Goal: Information Seeking & Learning: Compare options

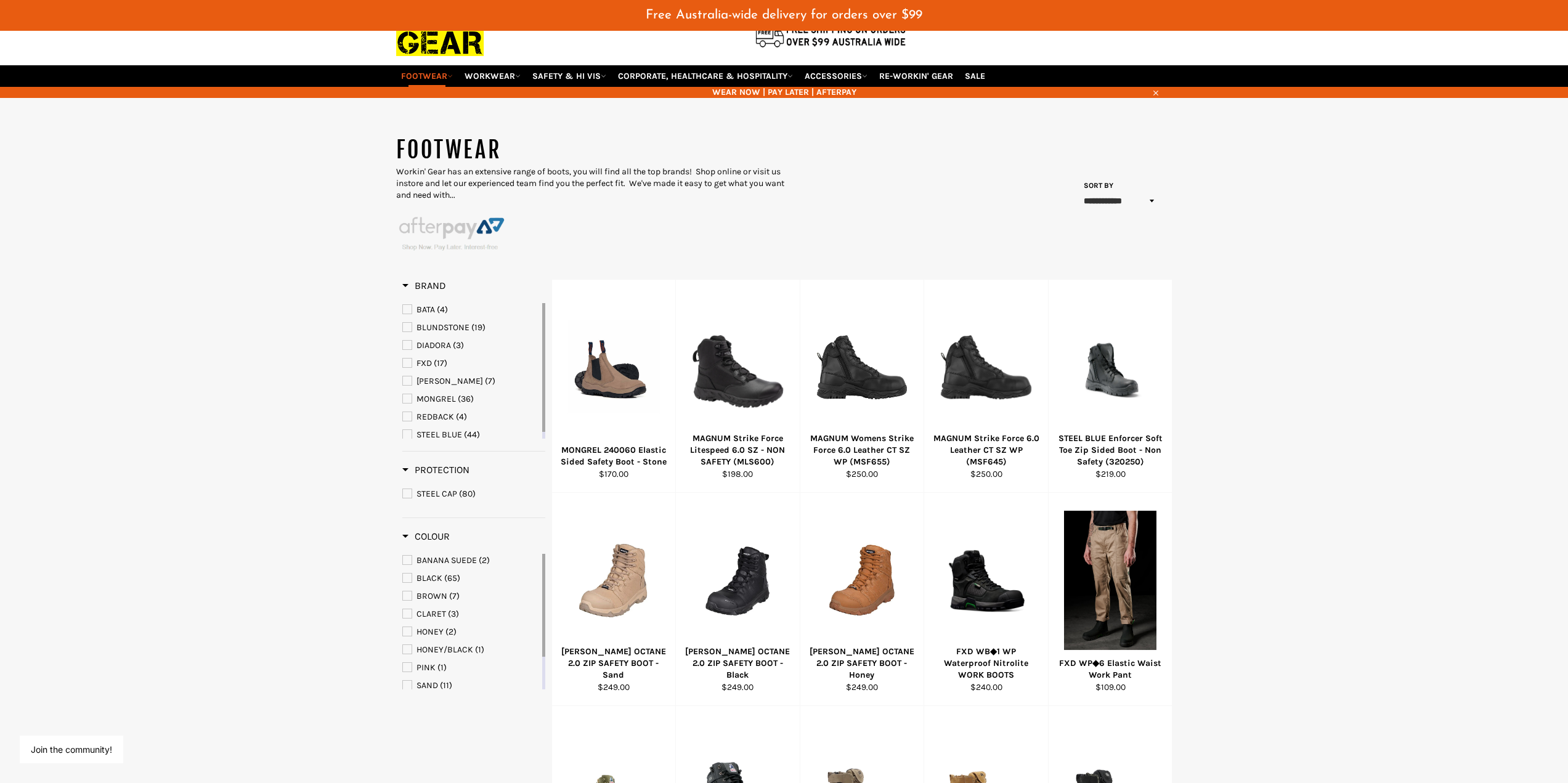
scroll to position [62, 0]
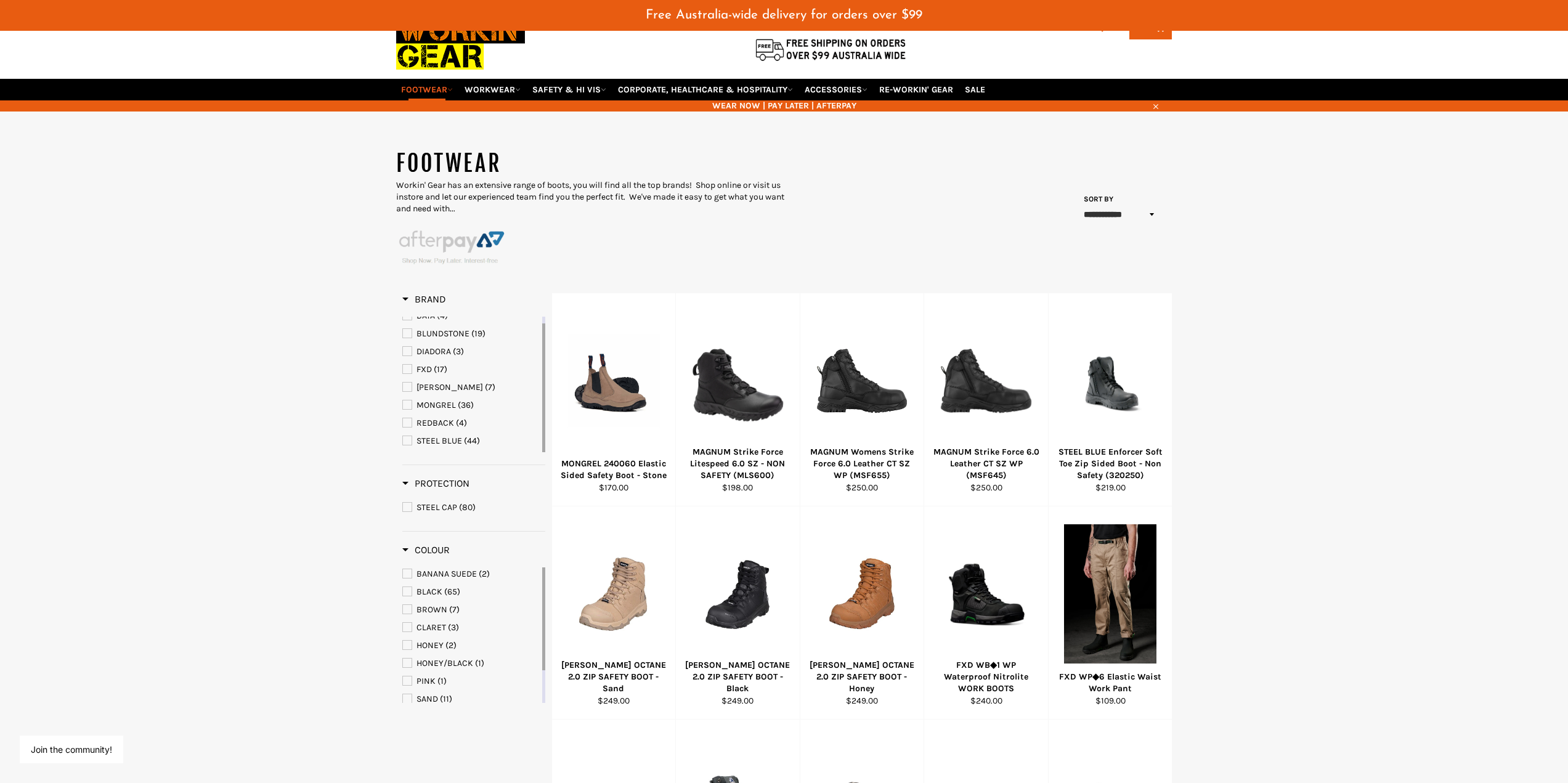
click at [407, 508] on span "STEEL CAP" at bounding box center [408, 507] width 9 height 9
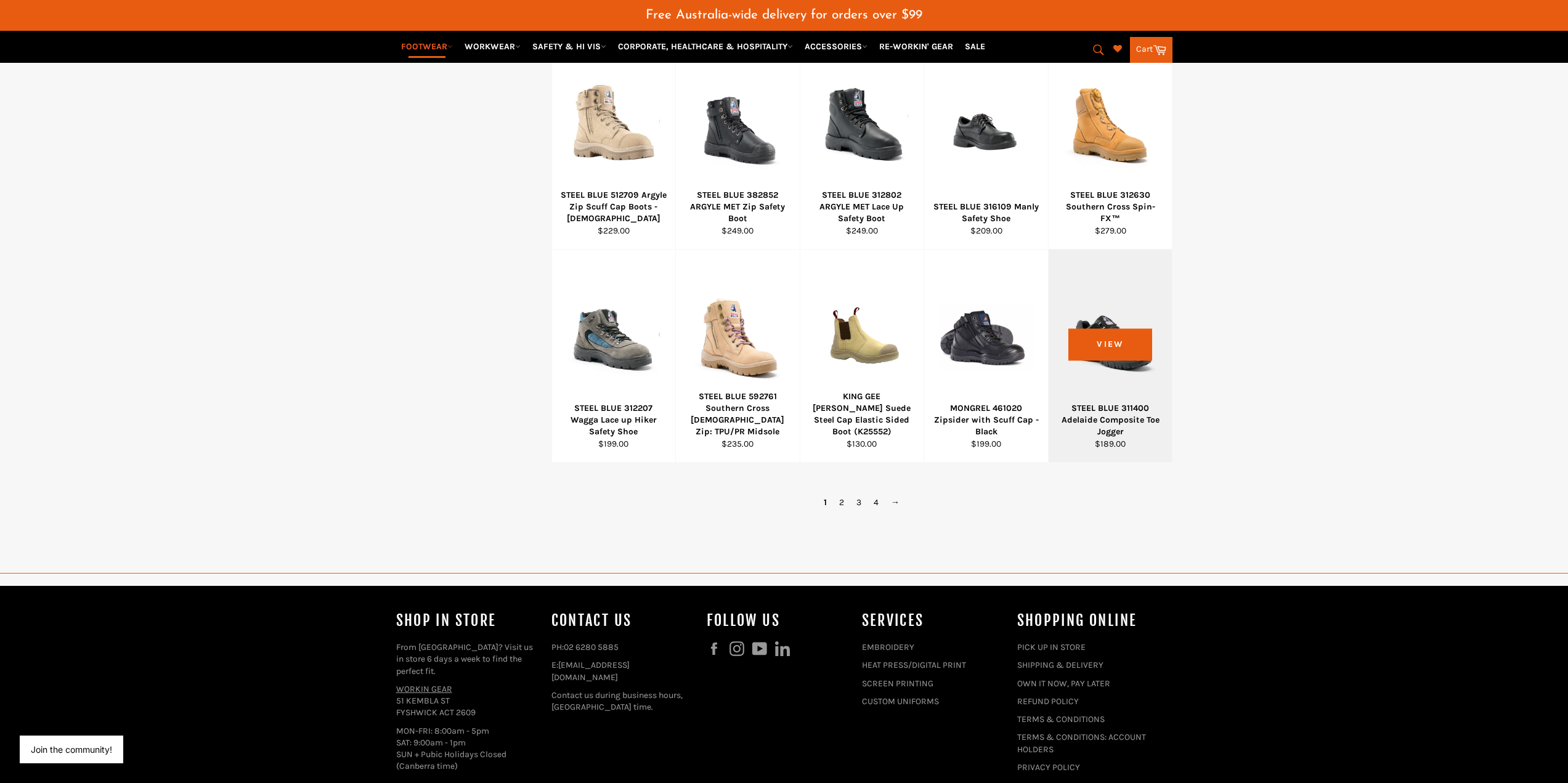
scroll to position [739, 0]
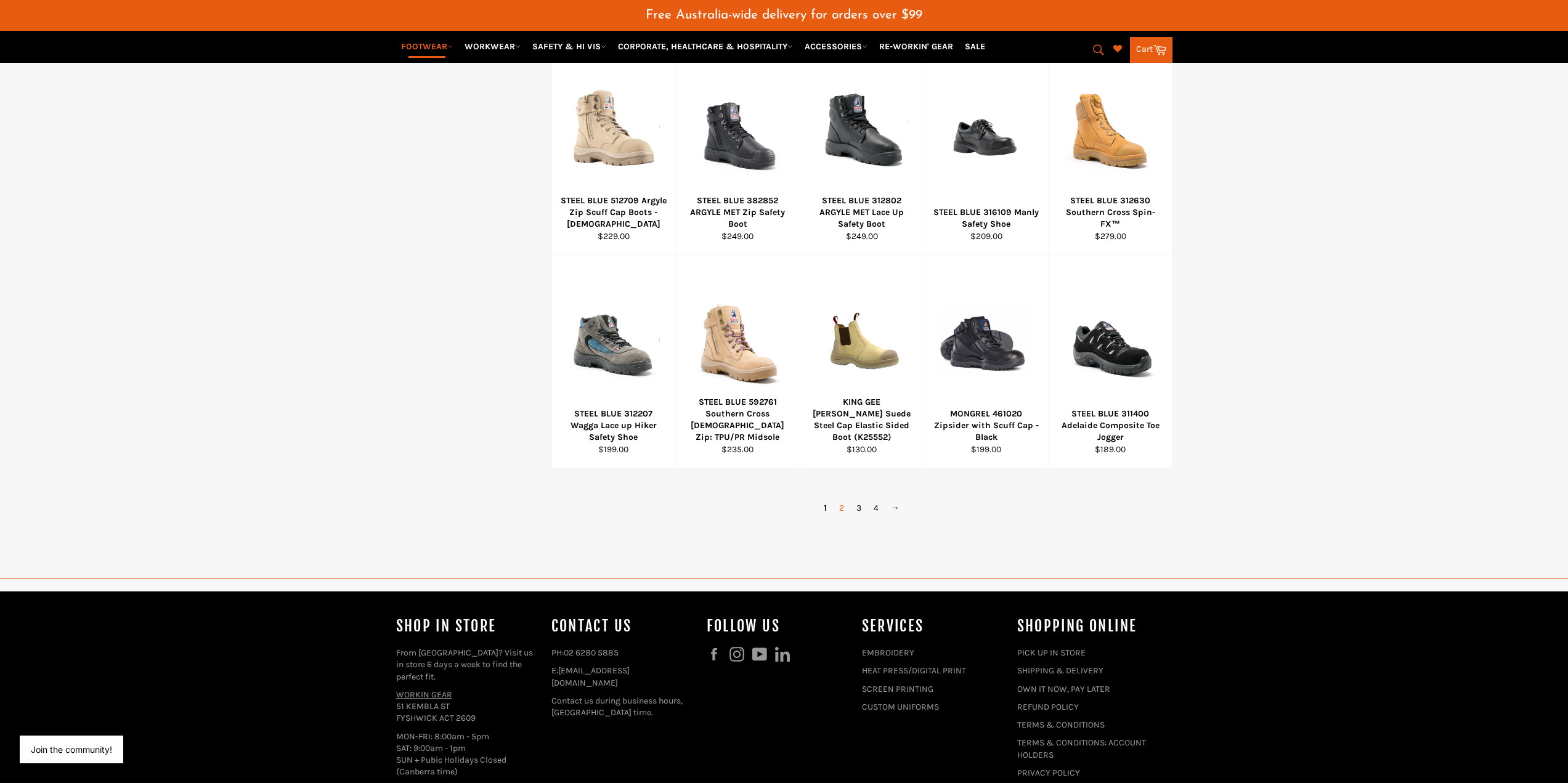
click at [843, 508] on link "2" at bounding box center [841, 508] width 17 height 18
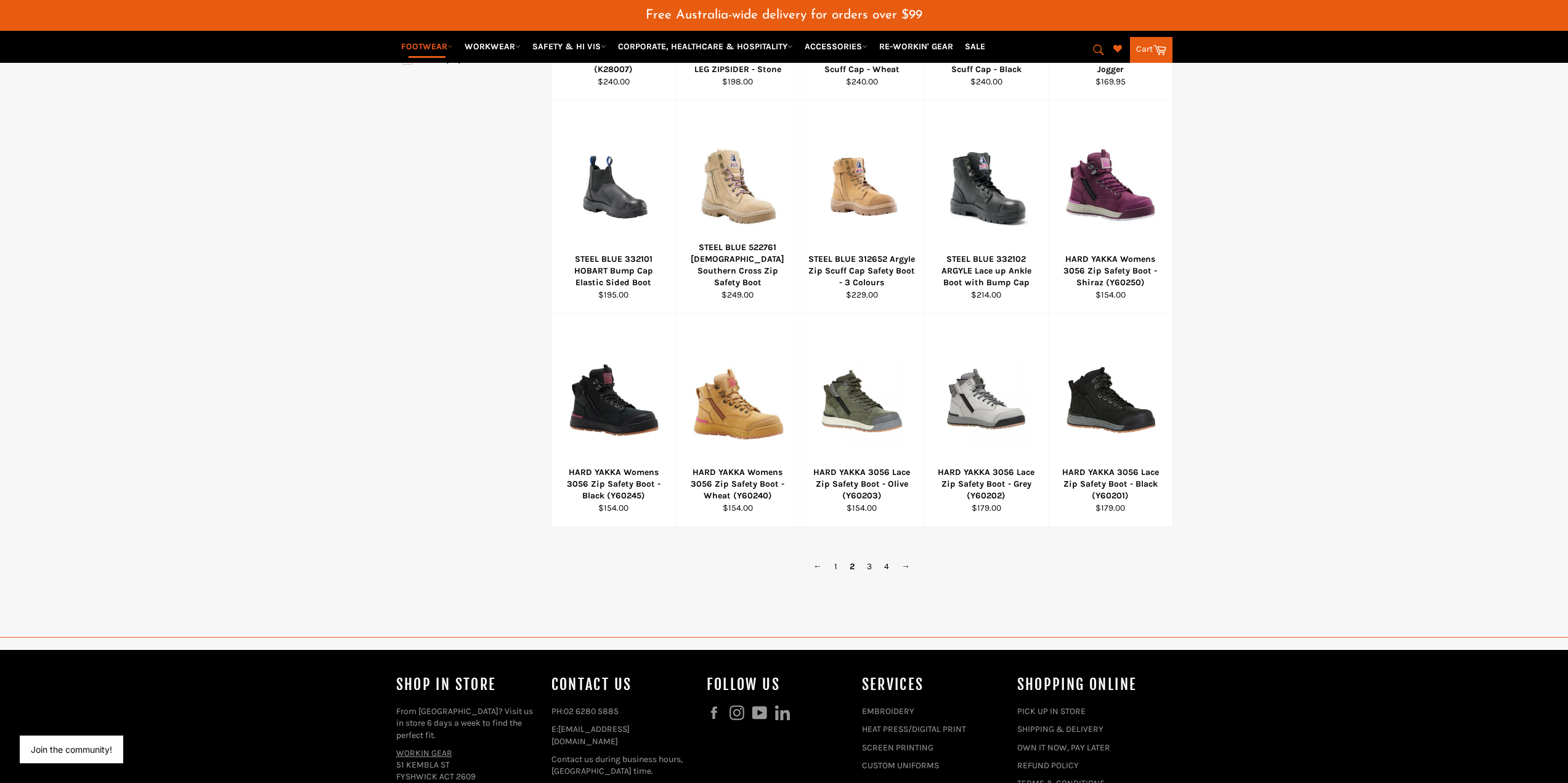
scroll to position [694, 0]
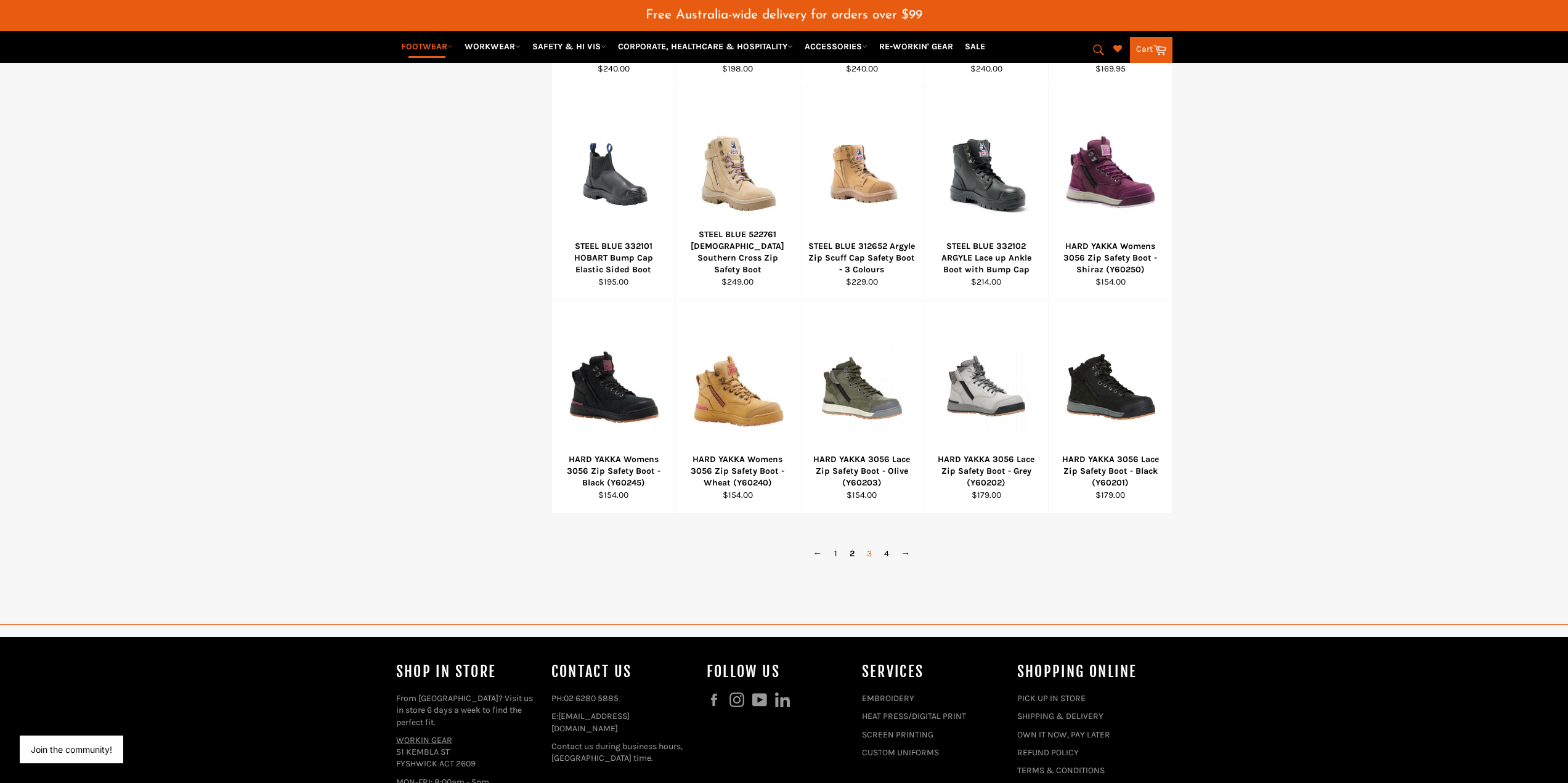
click at [869, 553] on link "3" at bounding box center [869, 553] width 17 height 18
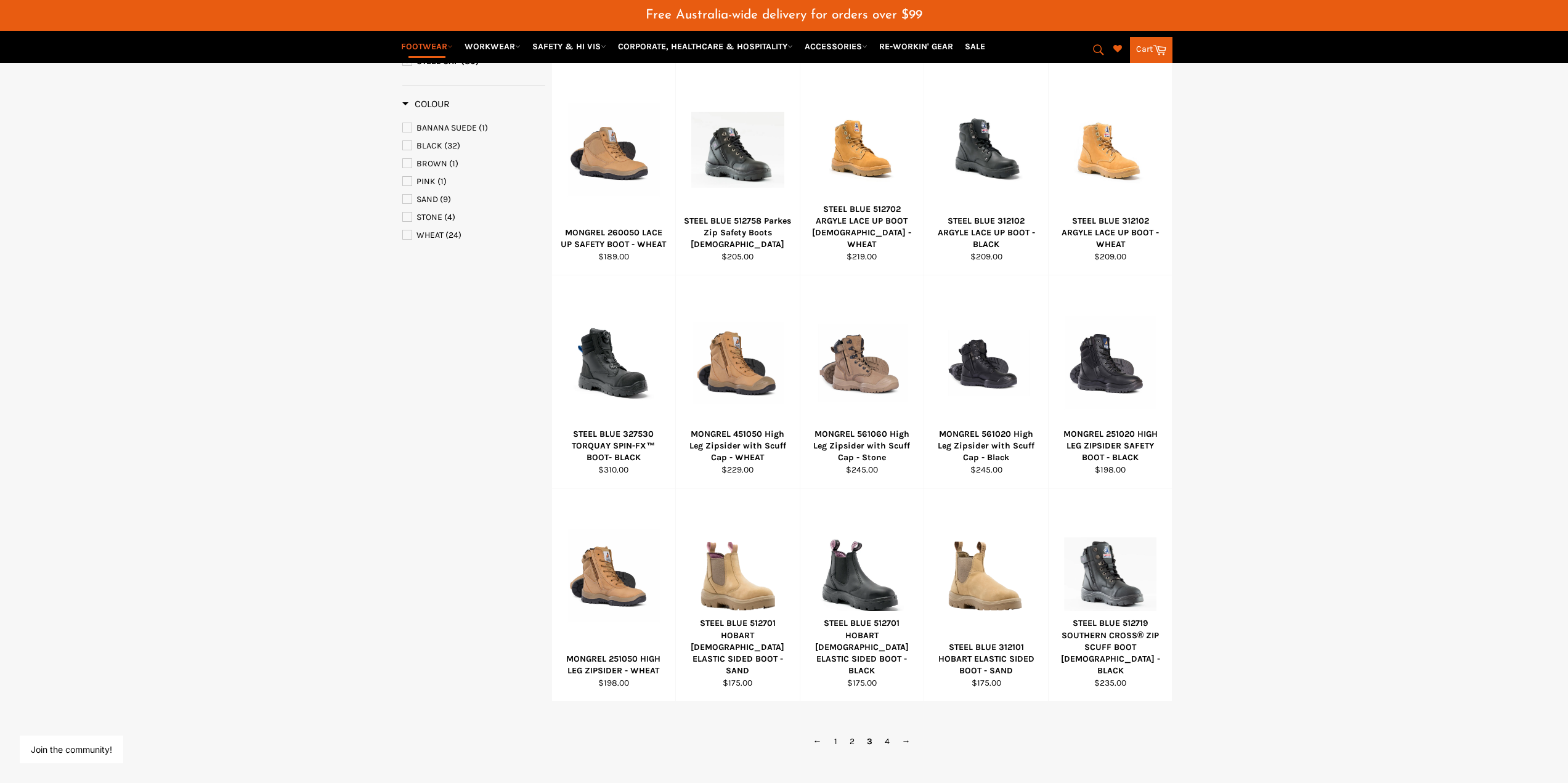
scroll to position [632, 0]
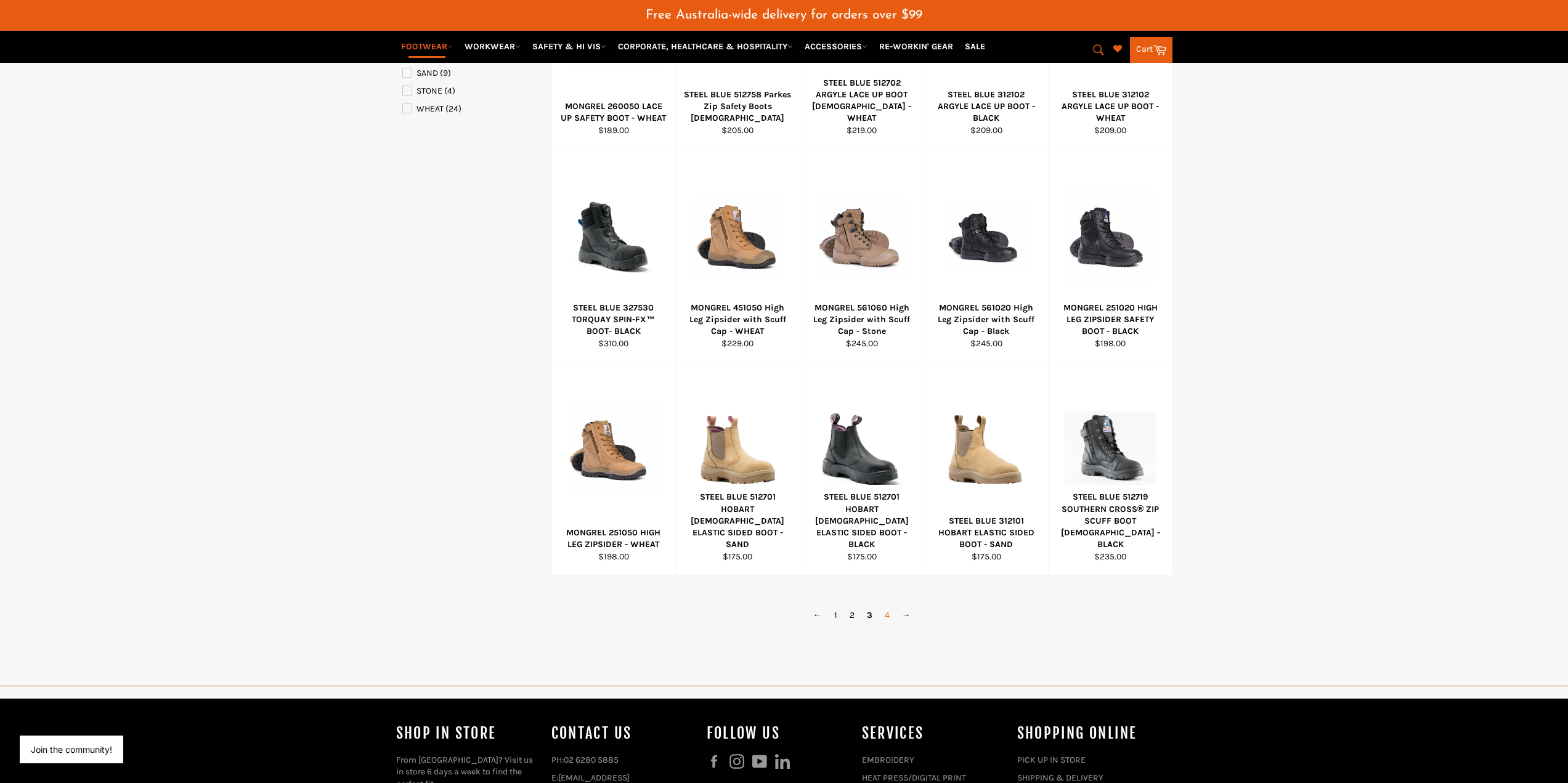
click at [887, 616] on link "4" at bounding box center [887, 615] width 17 height 18
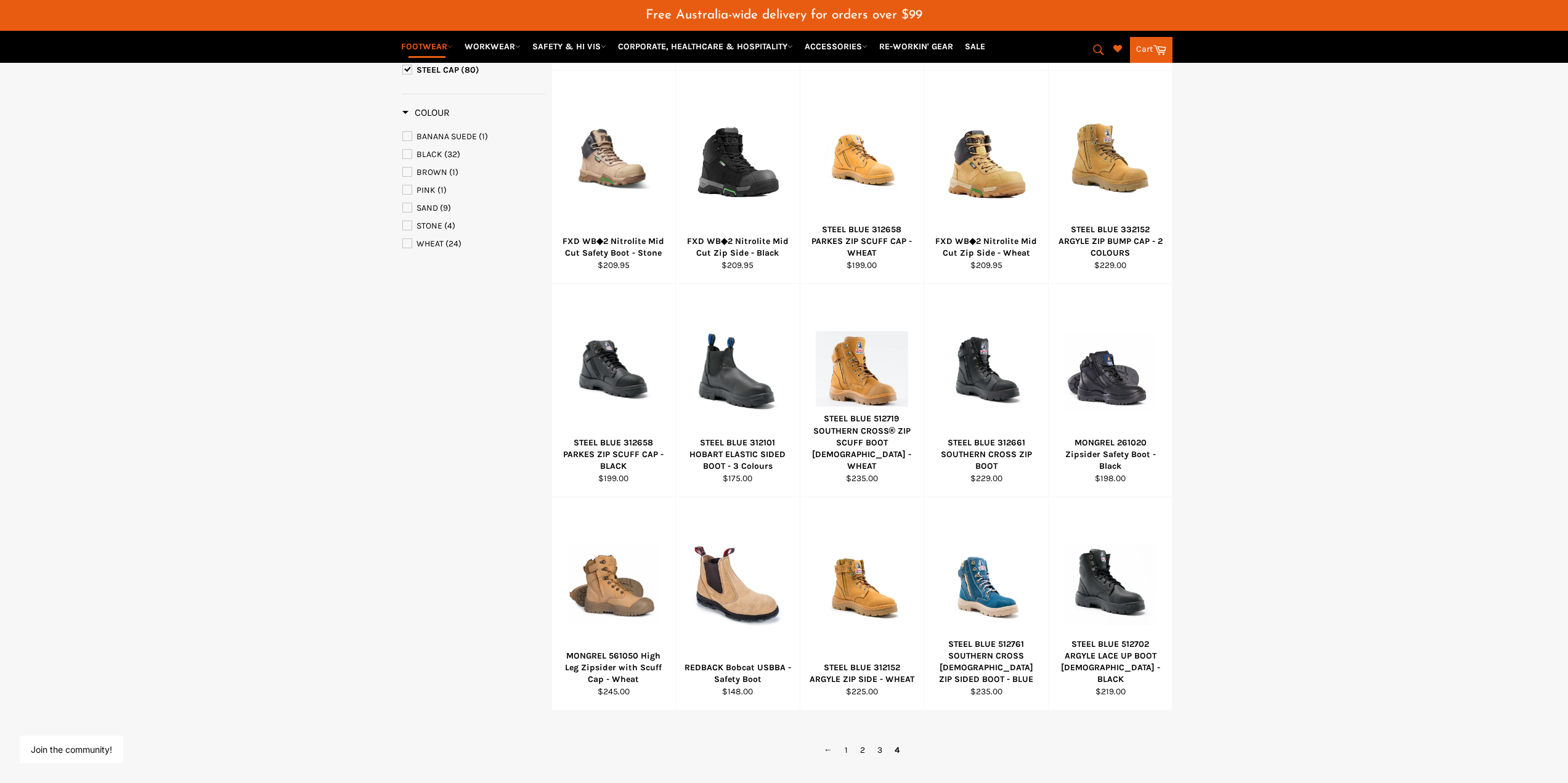
scroll to position [509, 0]
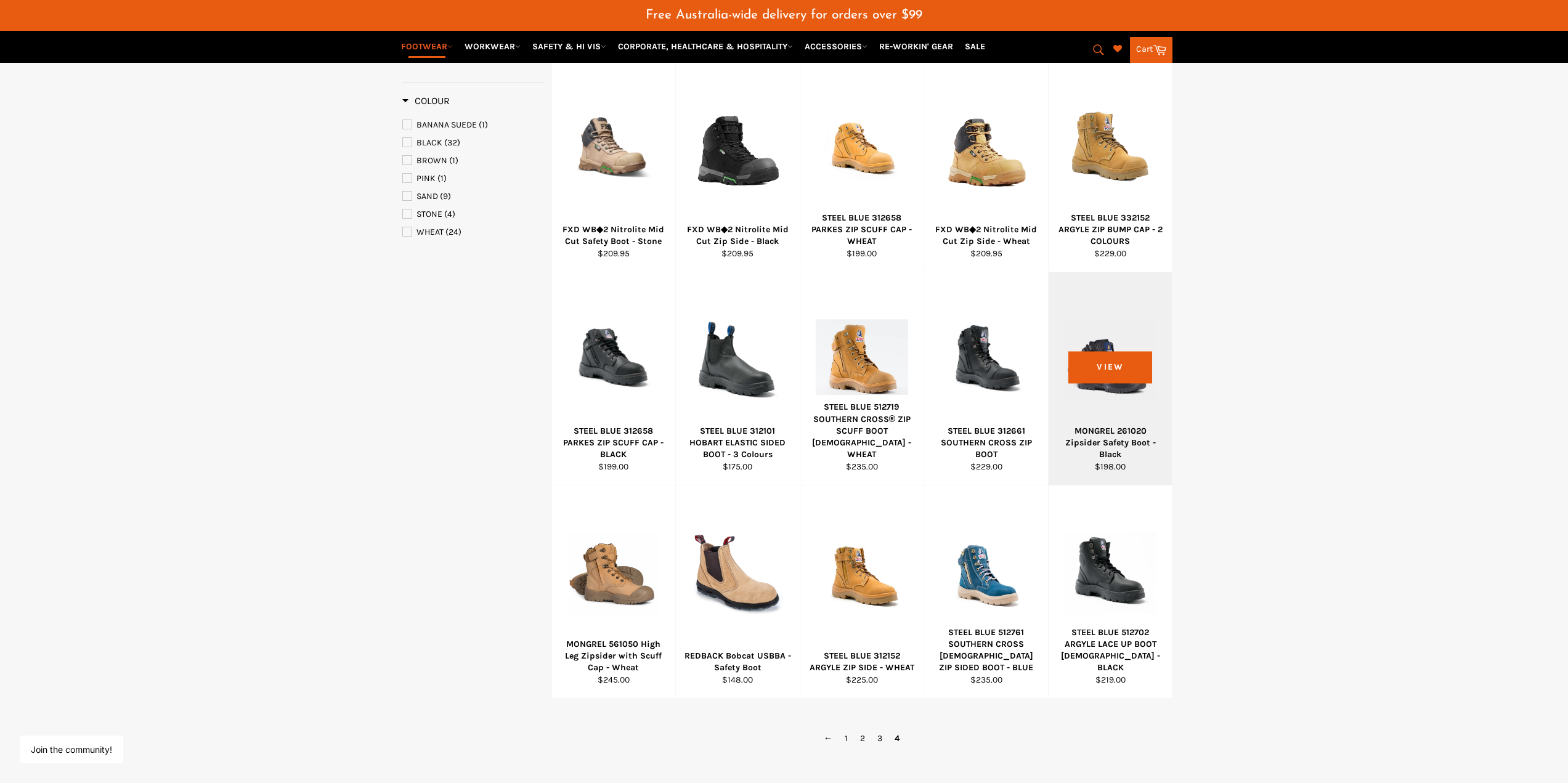
click at [1103, 372] on div at bounding box center [1110, 360] width 93 height 145
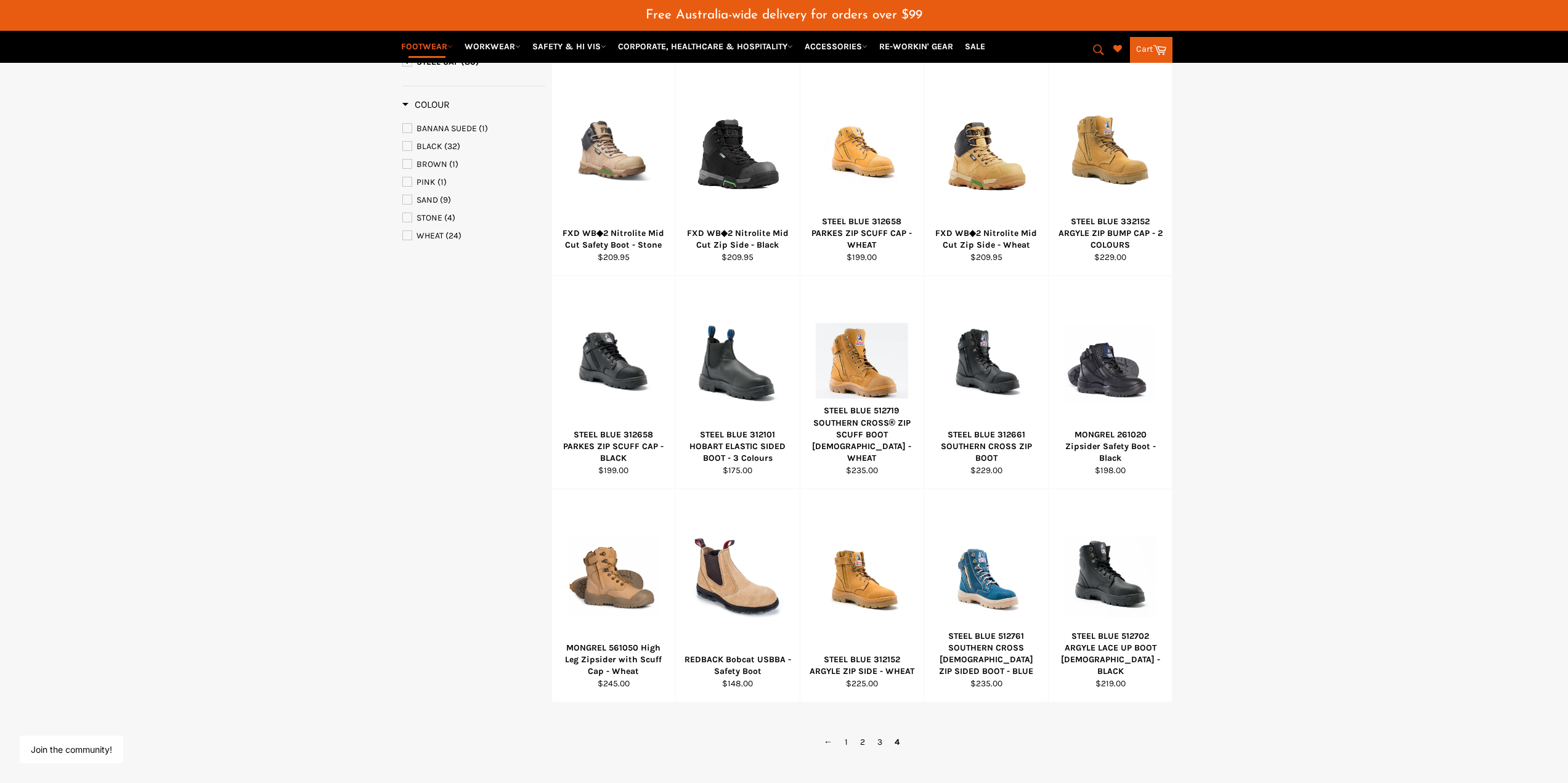
scroll to position [678, 0]
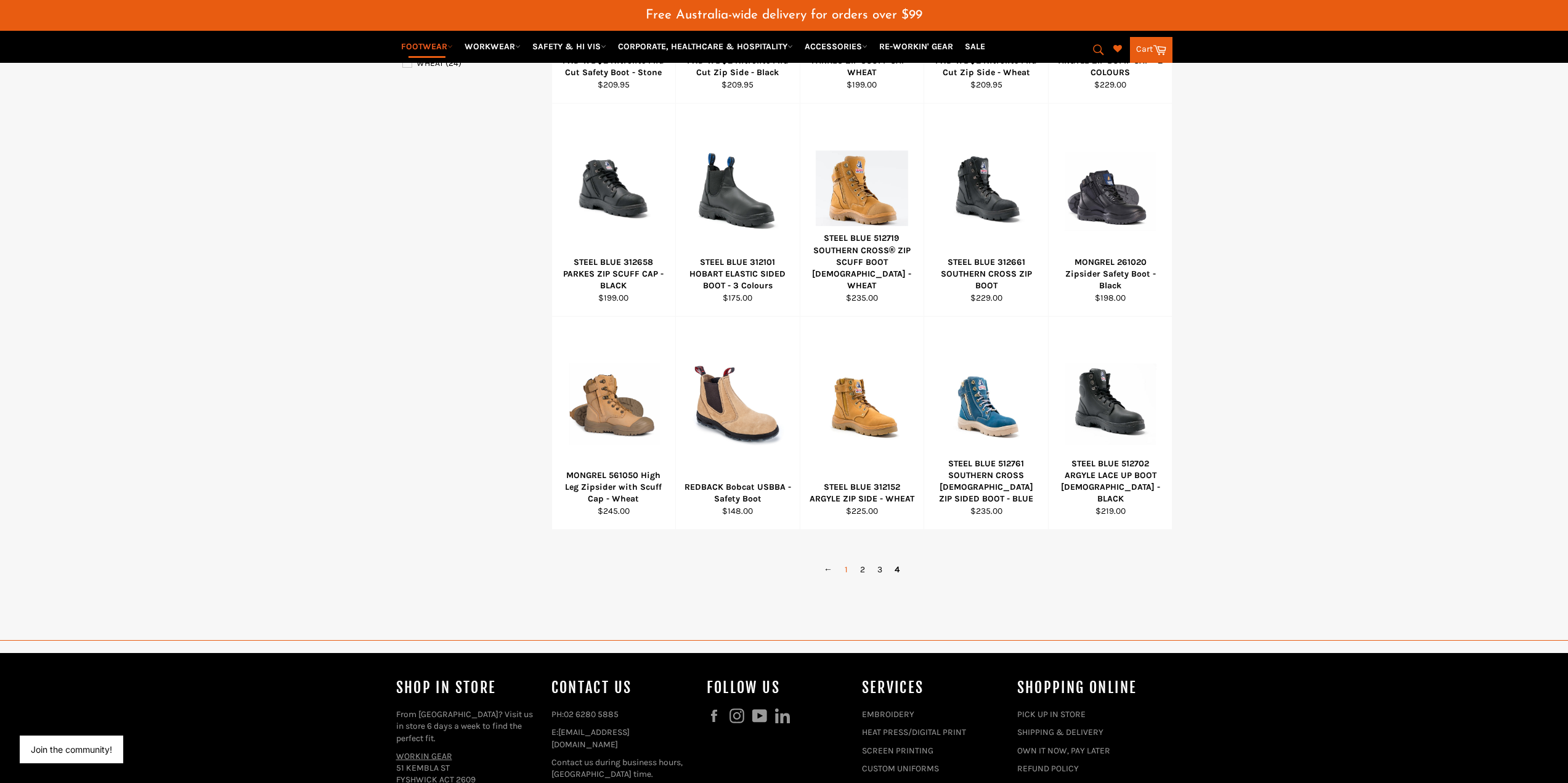
click at [846, 570] on link "1" at bounding box center [846, 569] width 15 height 18
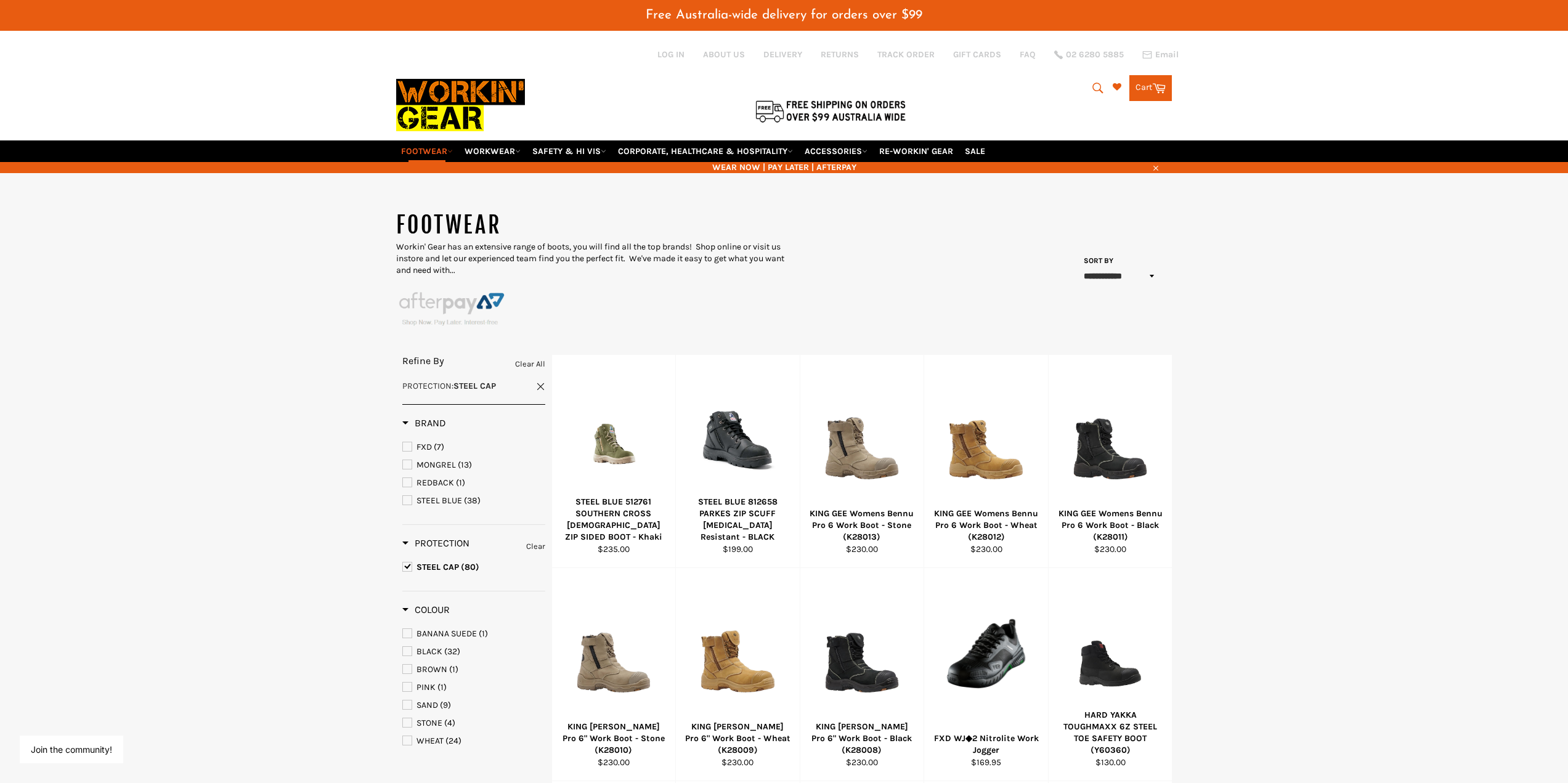
click at [1293, 470] on main "**********" at bounding box center [784, 758] width 1568 height 1095
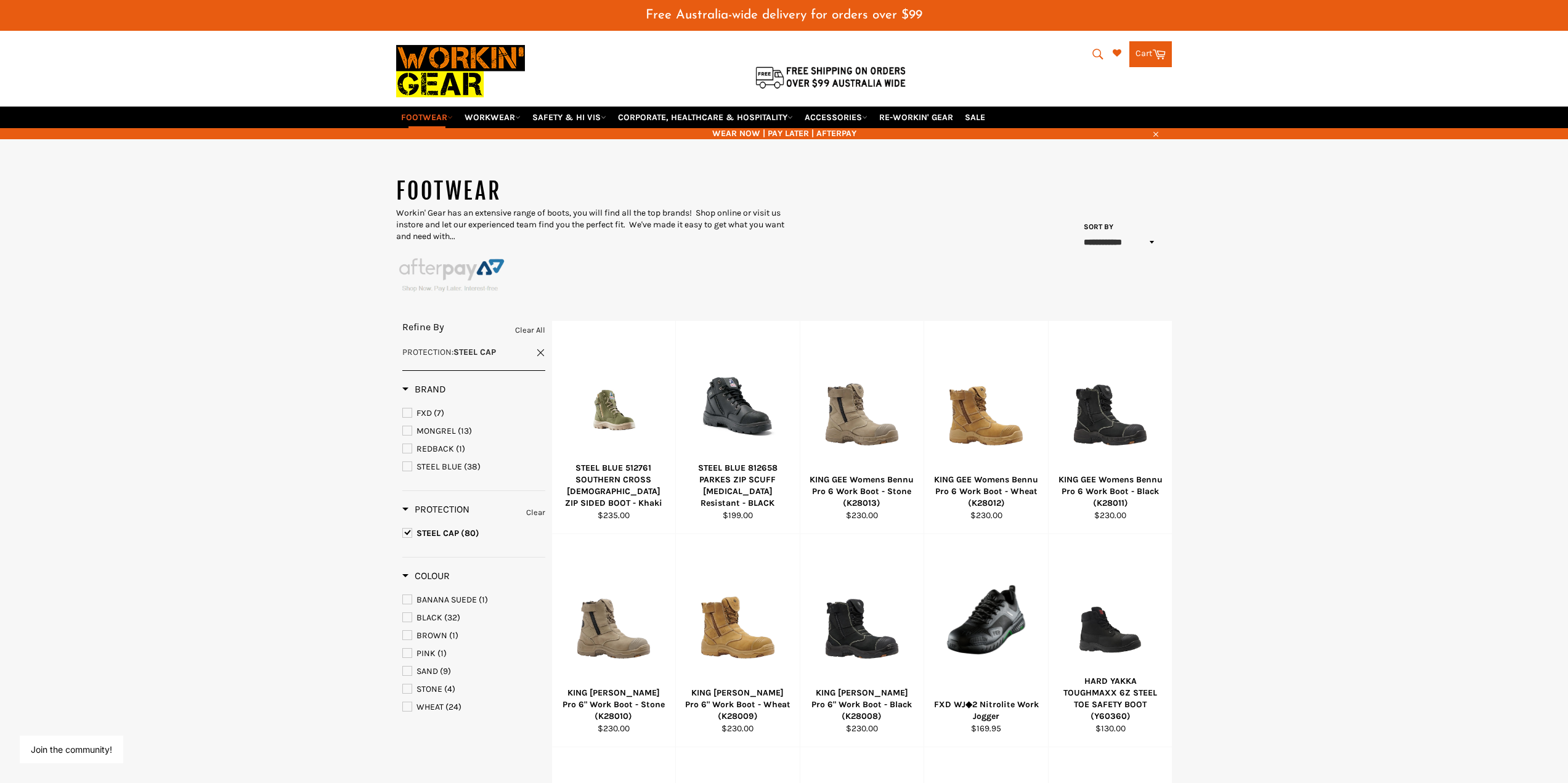
scroll to position [62, 0]
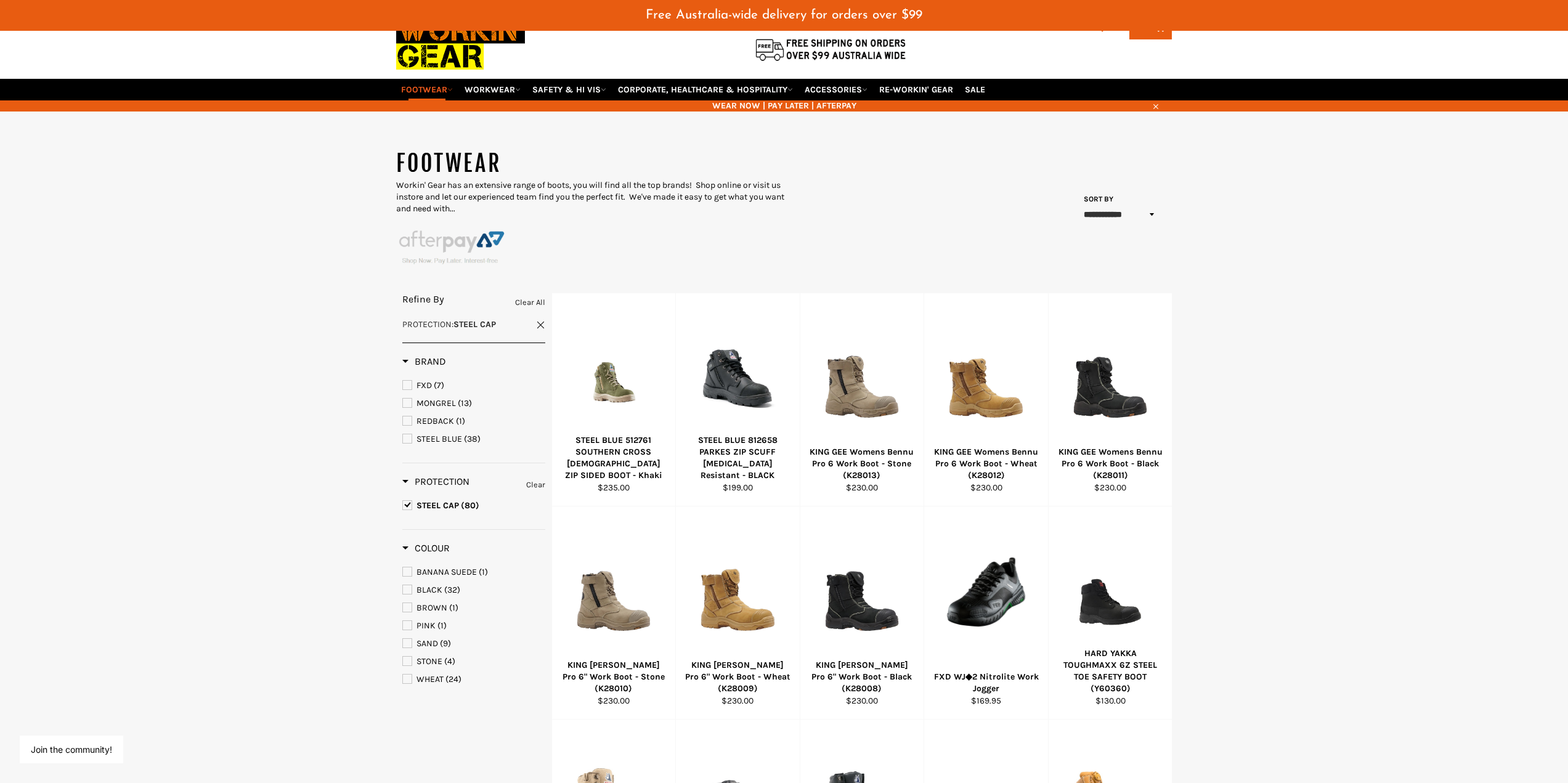
click at [409, 505] on span "STEEL CAP" at bounding box center [408, 505] width 9 height 9
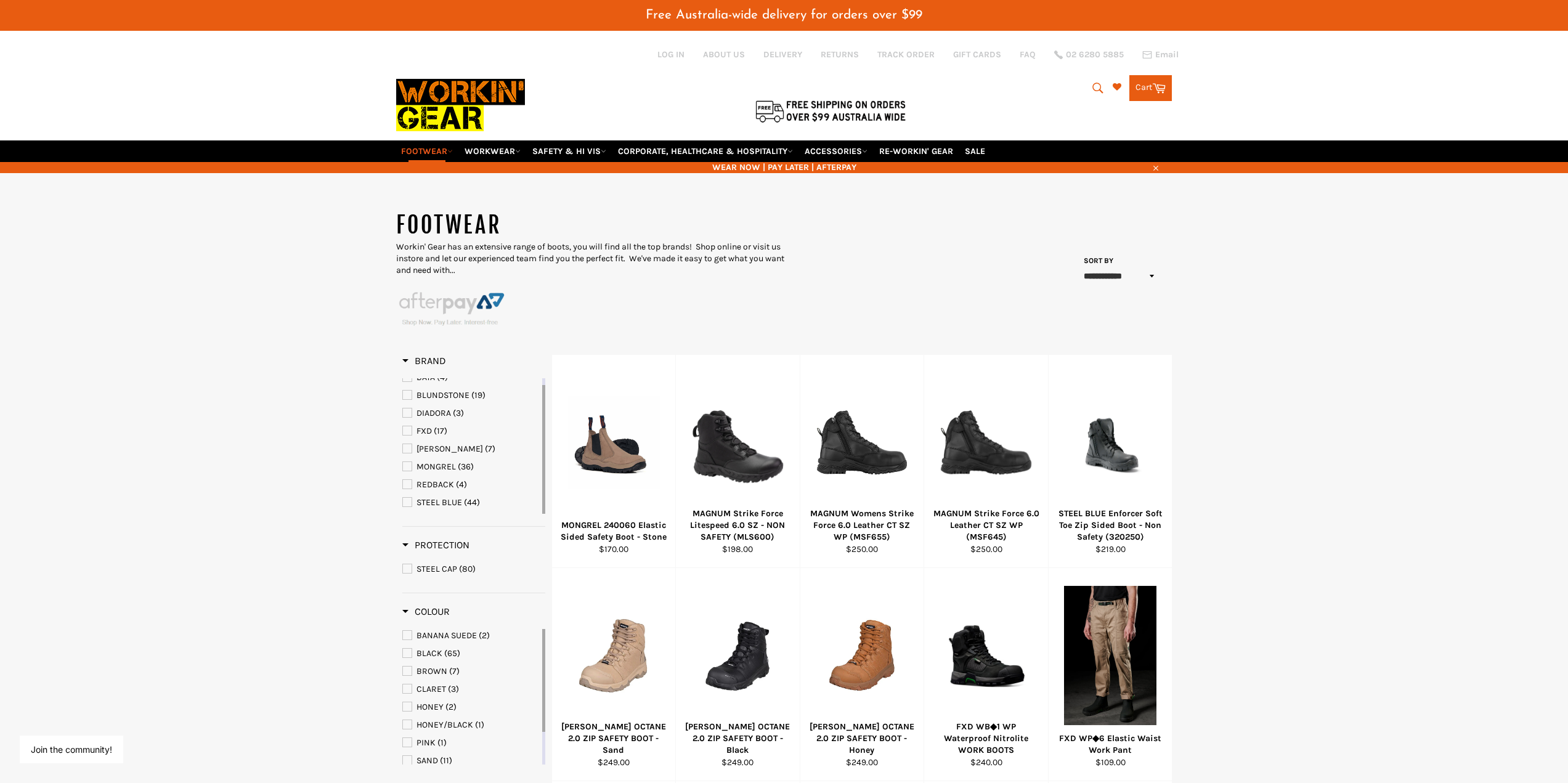
drag, startPoint x: 545, startPoint y: 407, endPoint x: 545, endPoint y: 466, distance: 59.0
click at [545, 466] on div at bounding box center [543, 449] width 3 height 129
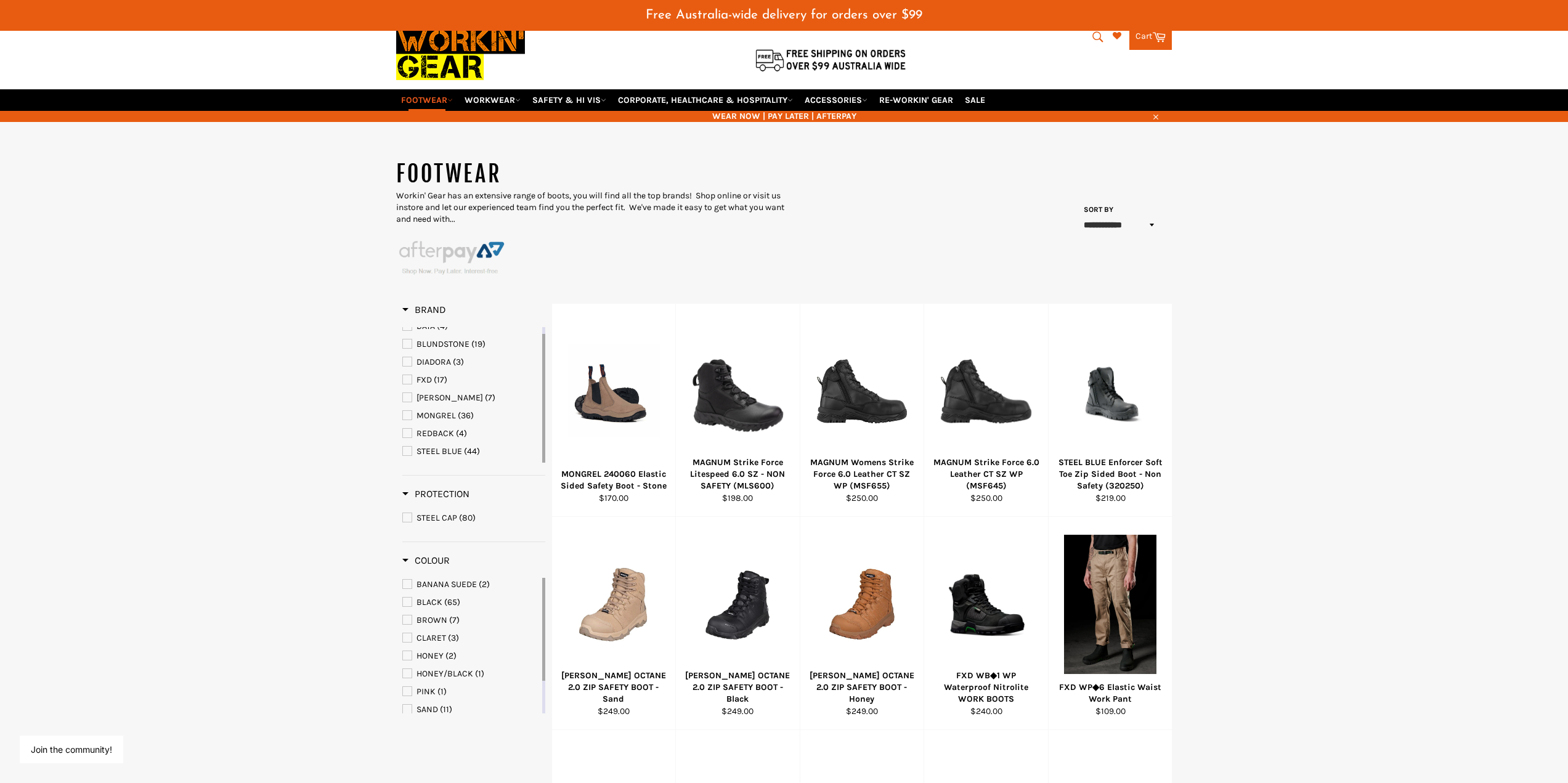
scroll to position [123, 0]
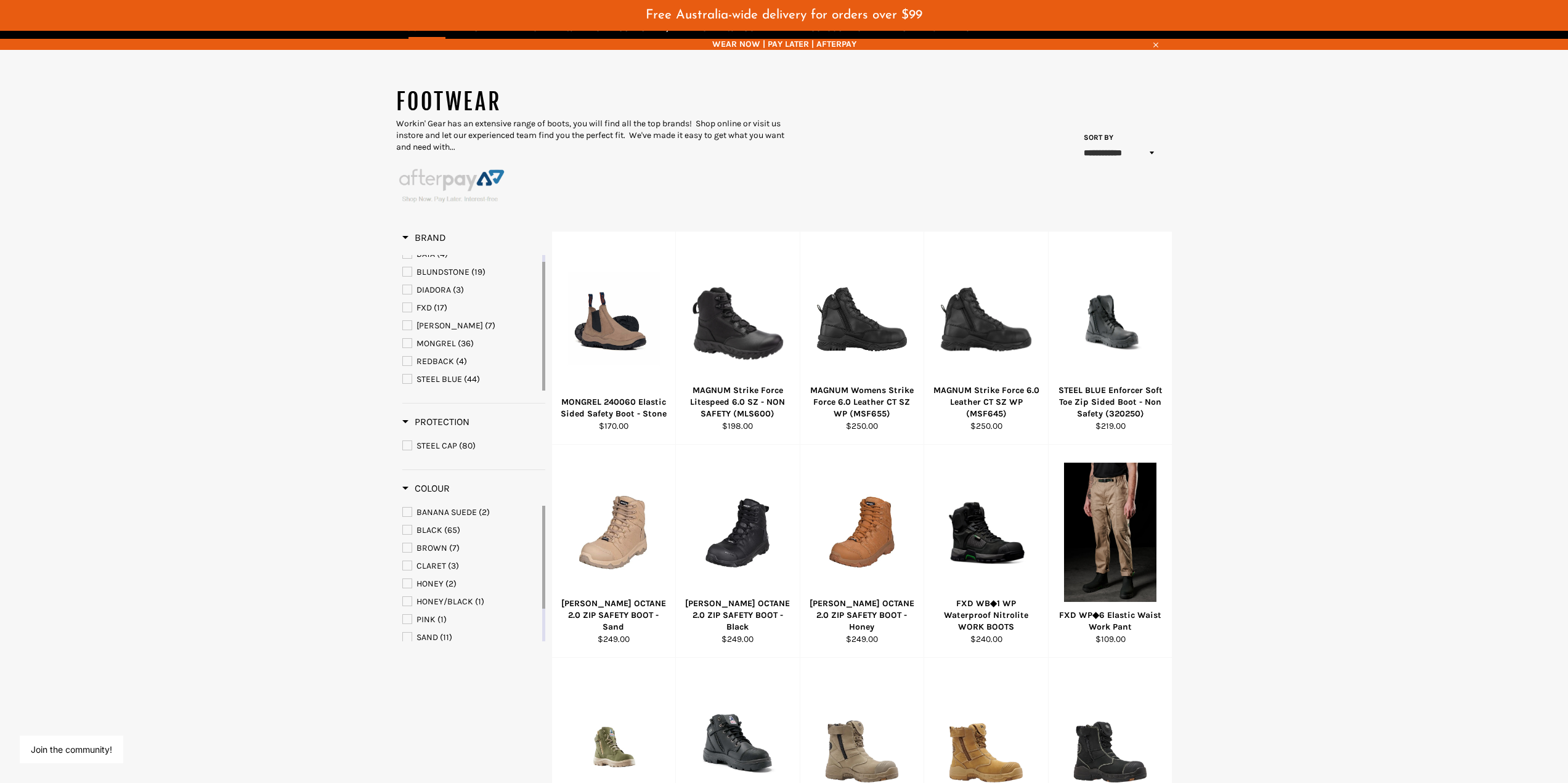
drag, startPoint x: 543, startPoint y: 526, endPoint x: 541, endPoint y: 487, distance: 39.1
click at [541, 487] on div "Colour BANANA SUEDE (2) BLACK (65) BROWN (7) CLARET (3) HONEY (2) HONEY/BLACK (…" at bounding box center [474, 562] width 143 height 183
click at [429, 293] on span "DIADORA" at bounding box center [434, 289] width 34 height 10
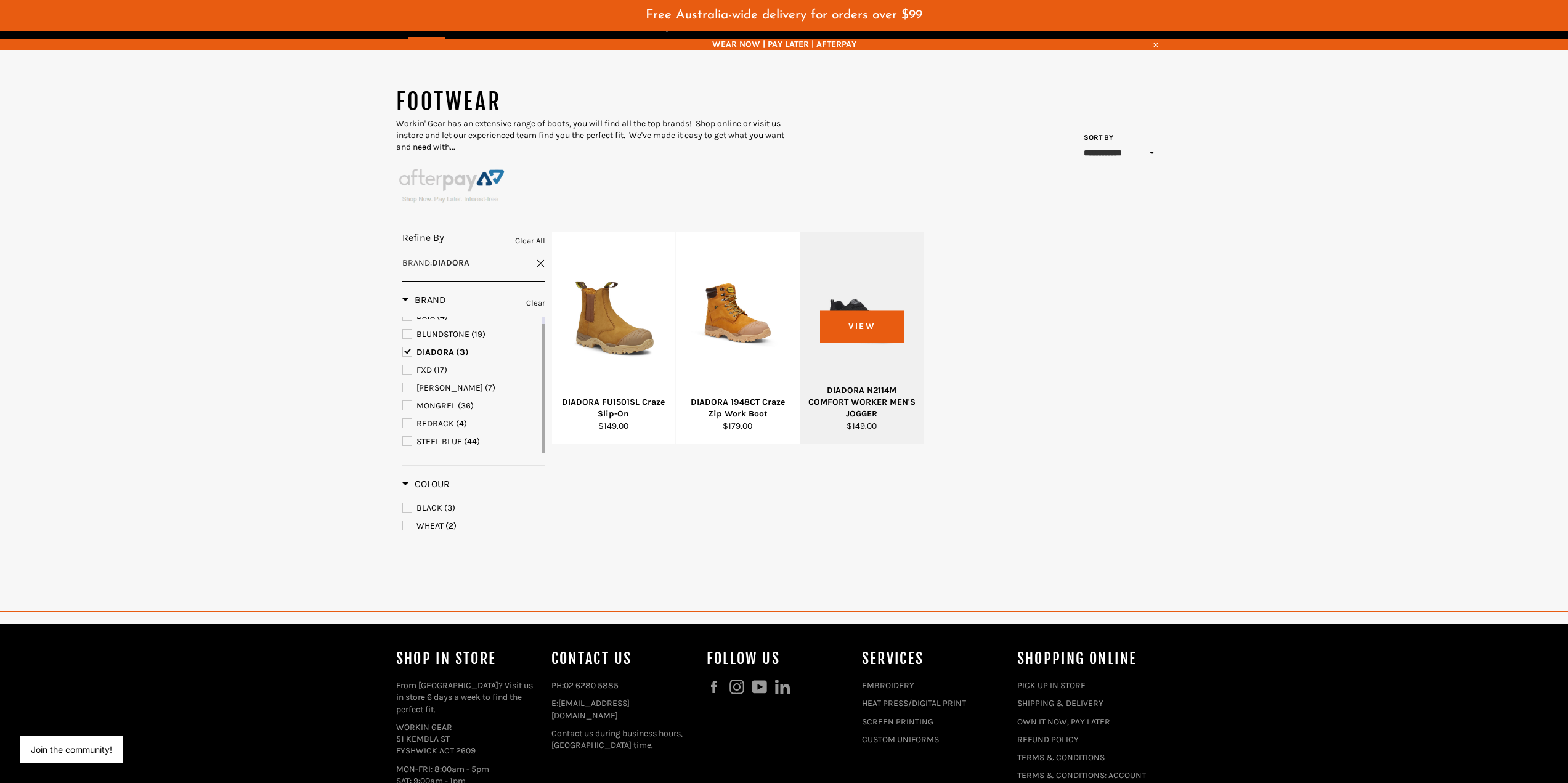
click at [854, 324] on div at bounding box center [862, 319] width 93 height 145
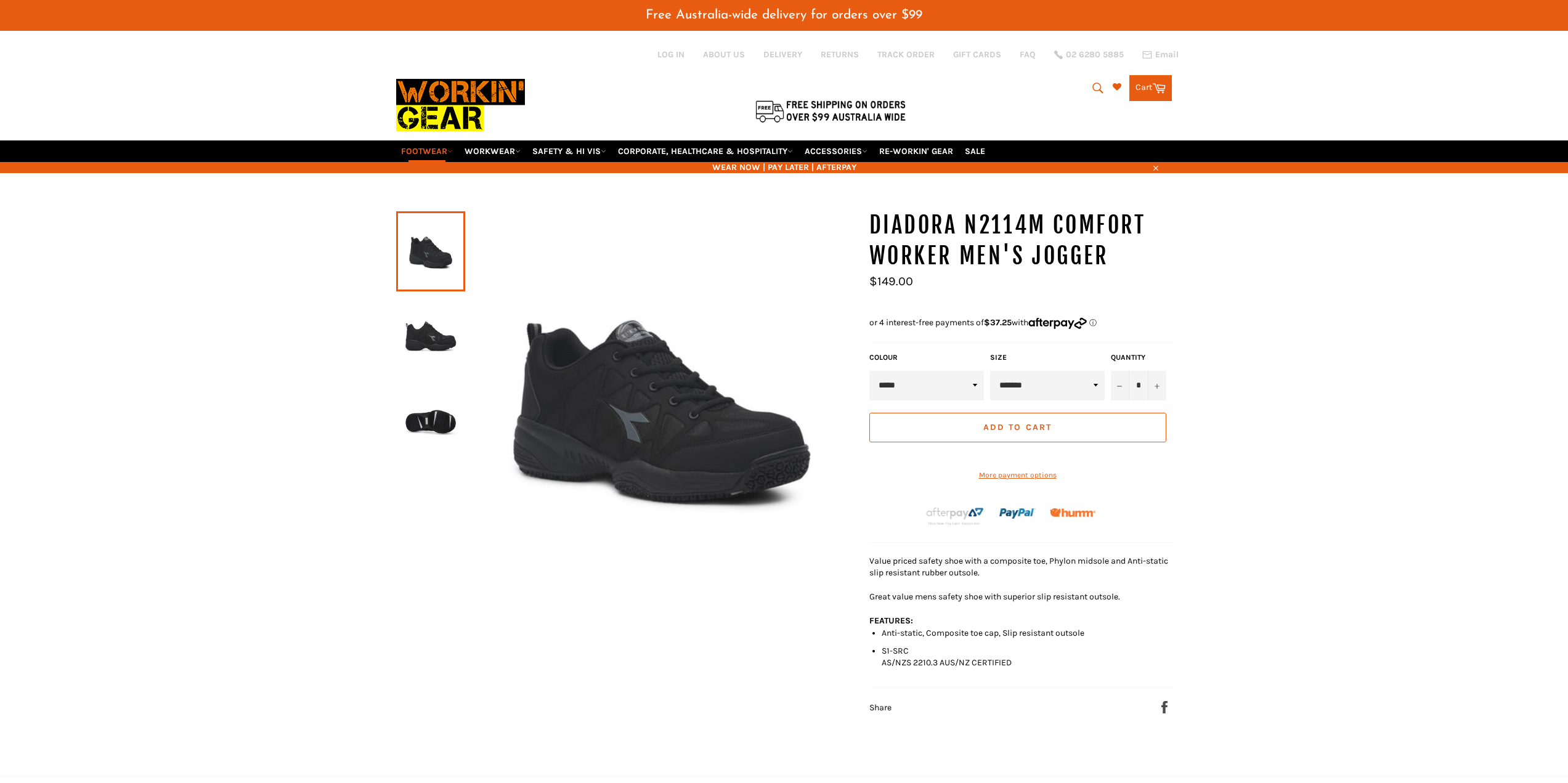
click at [684, 417] on img at bounding box center [661, 405] width 392 height 392
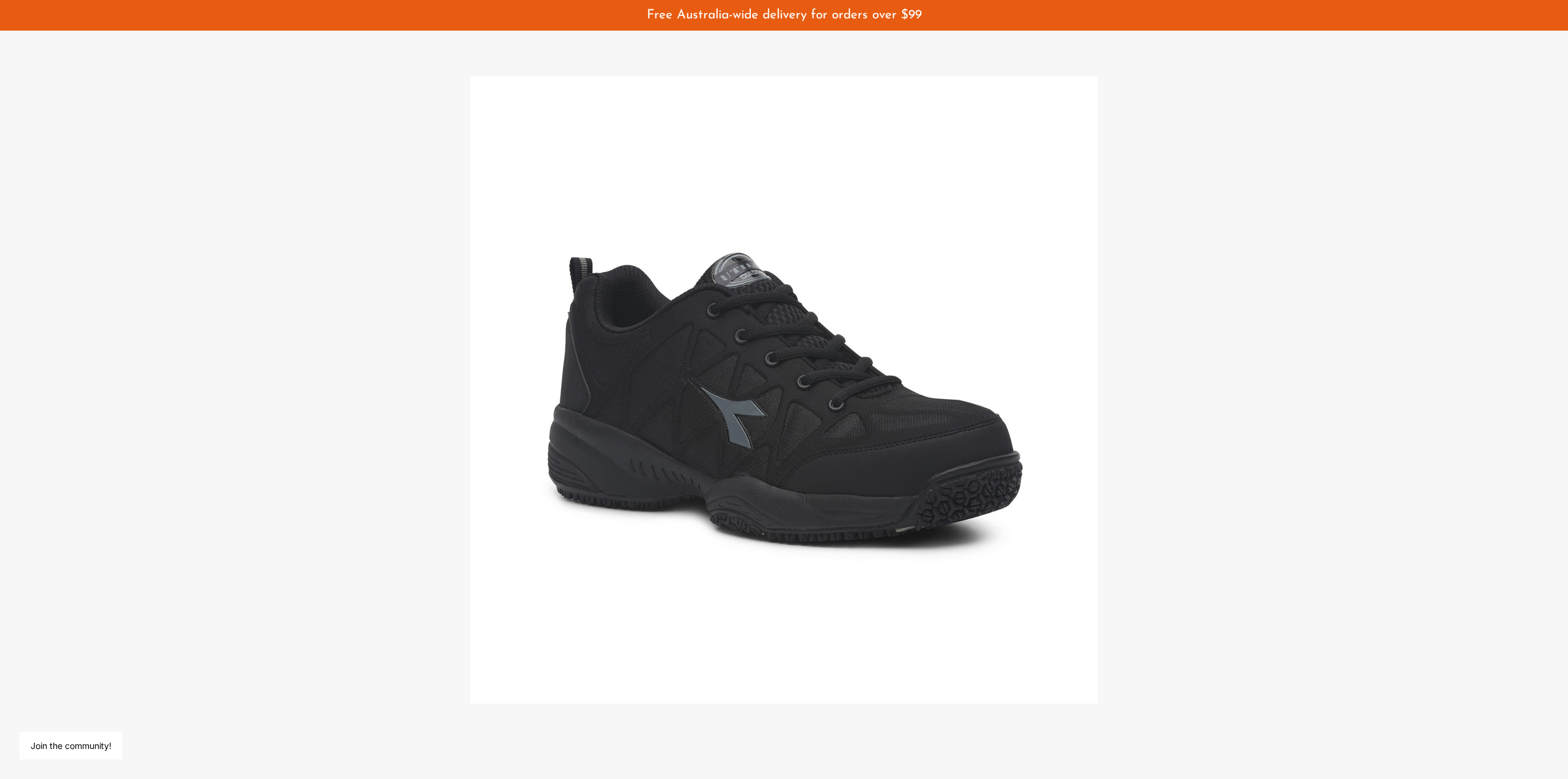
click at [872, 415] on img at bounding box center [784, 390] width 627 height 627
click at [333, 386] on div at bounding box center [784, 390] width 1568 height 779
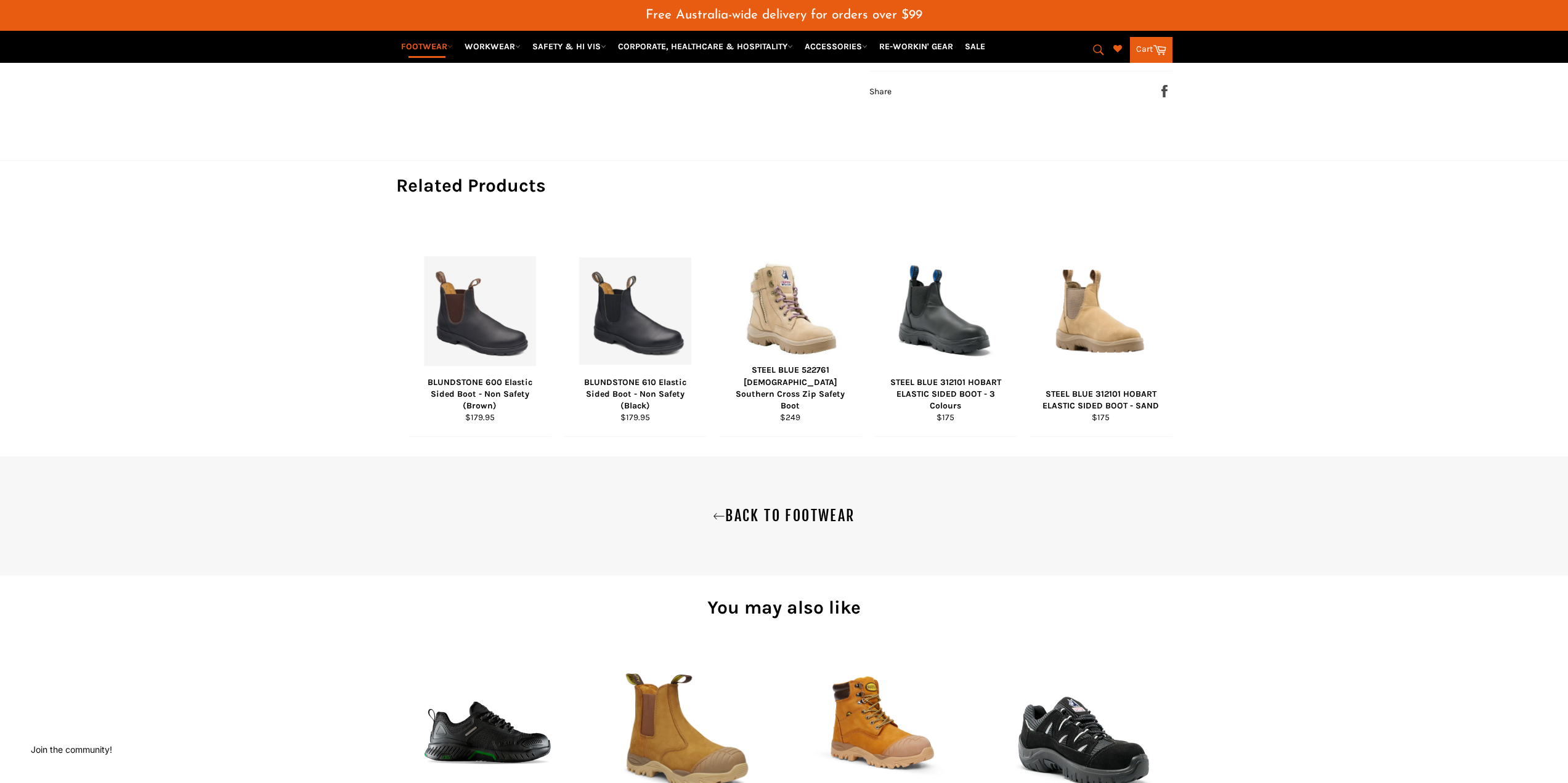
scroll to position [801, 0]
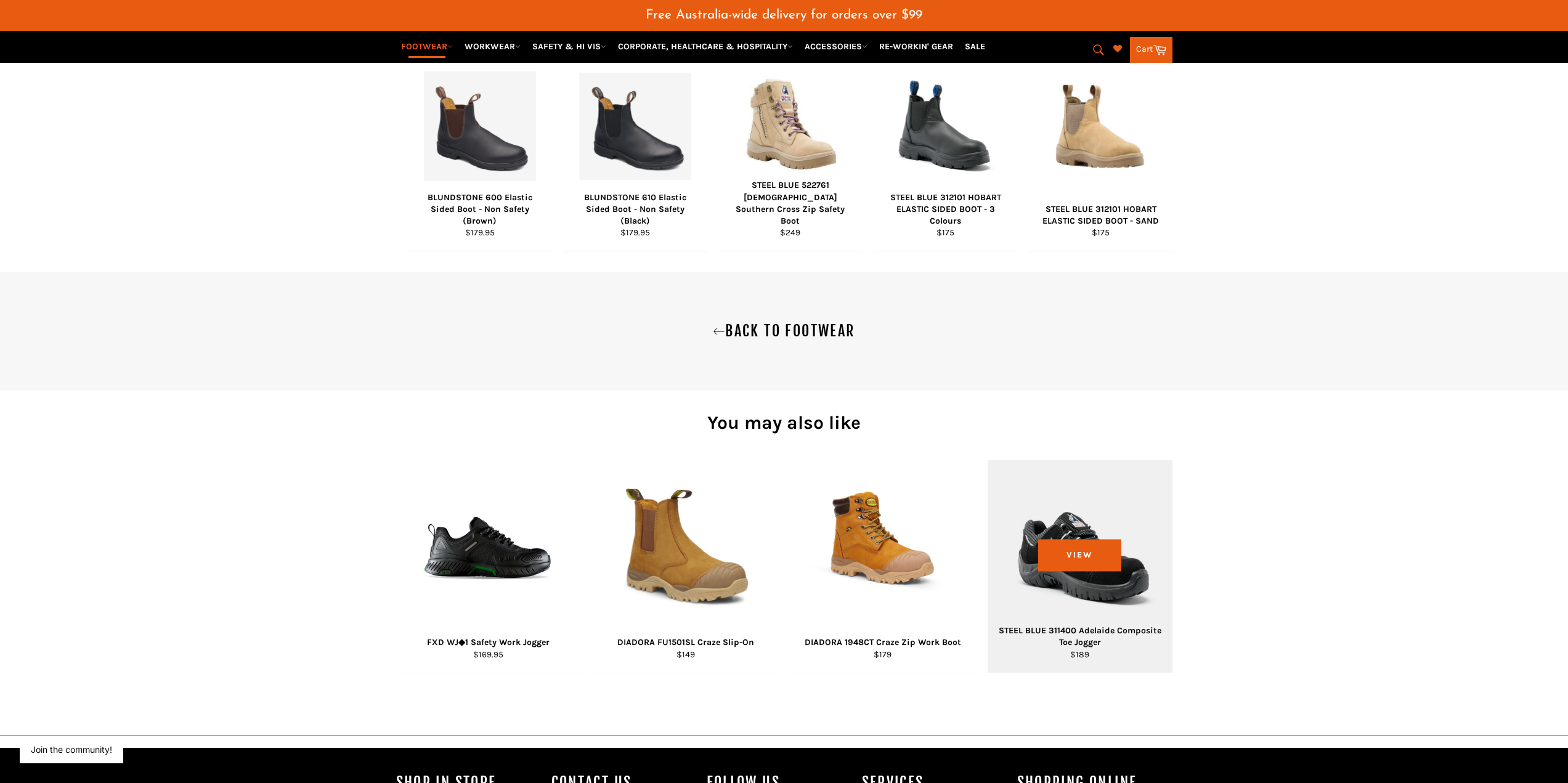
click at [1072, 608] on div "View" at bounding box center [1080, 566] width 185 height 213
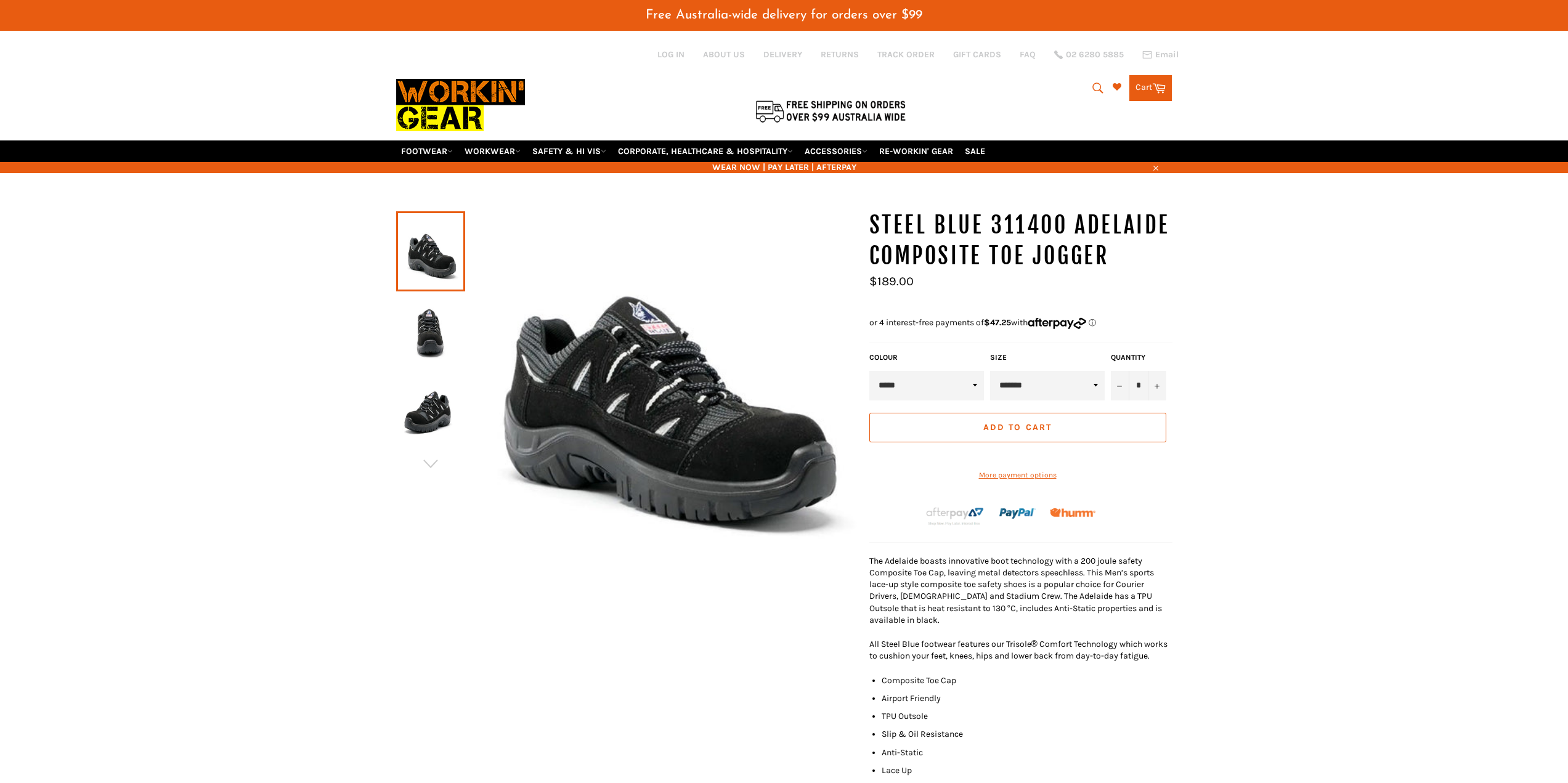
click at [429, 326] on img at bounding box center [430, 334] width 56 height 68
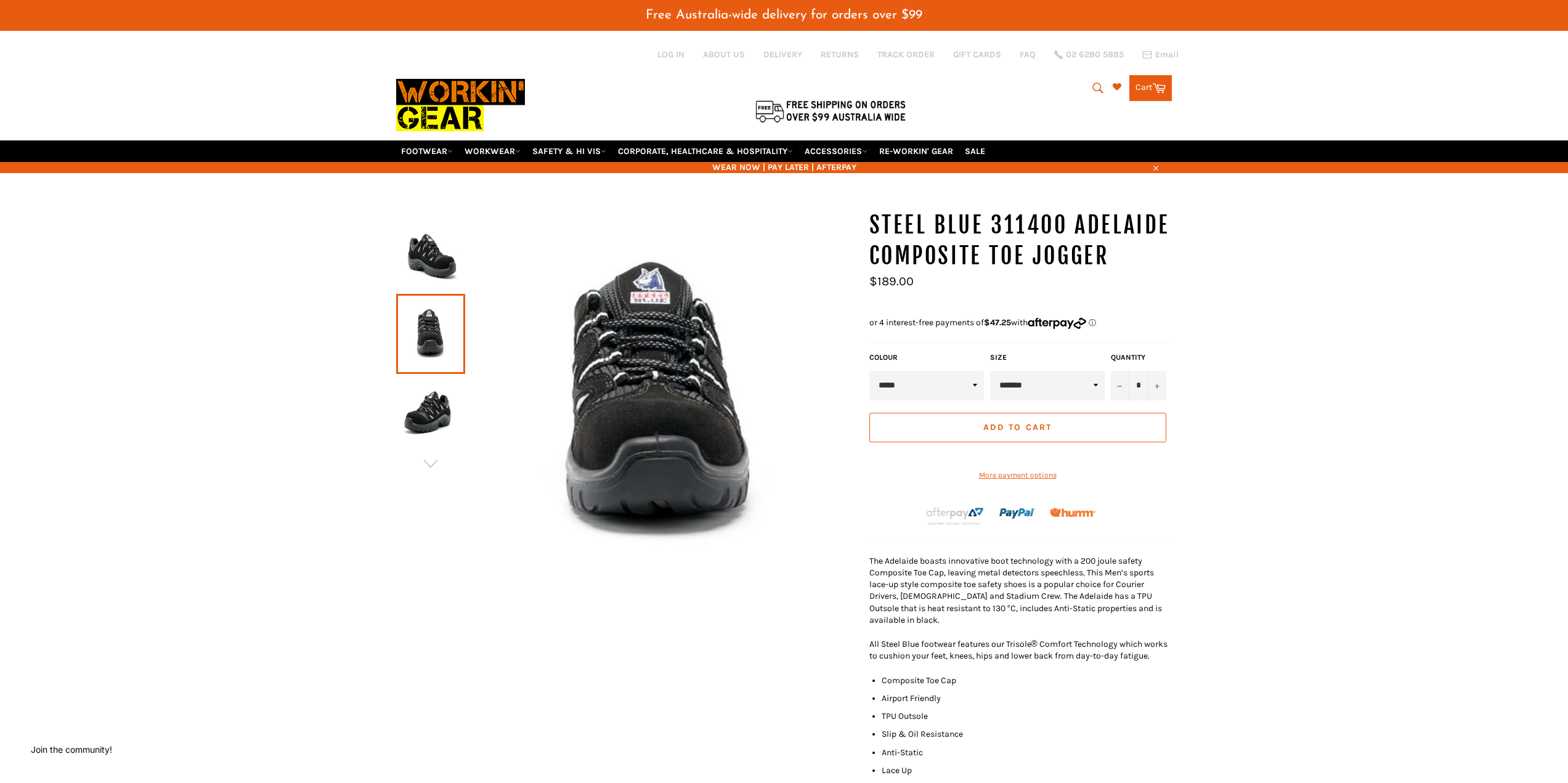
click at [430, 406] on img at bounding box center [430, 416] width 56 height 68
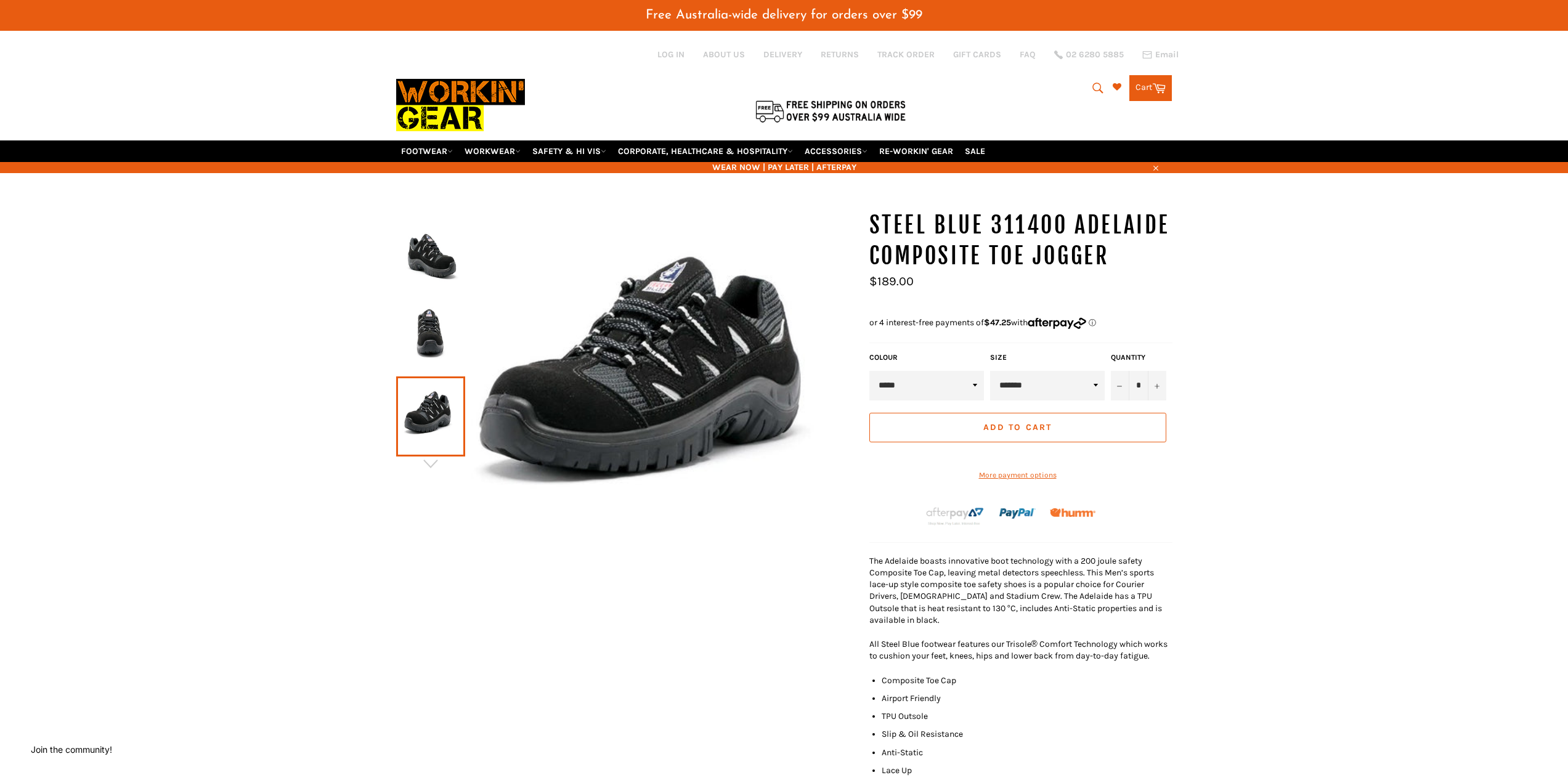
drag, startPoint x: 1263, startPoint y: 484, endPoint x: 1233, endPoint y: 483, distance: 30.0
click at [1264, 484] on div "STEEL BLUE 311400 Adelaide Composite Toe Jogger COLOUR *" at bounding box center [784, 562] width 1568 height 703
click at [1360, 487] on div "STEEL BLUE 311400 Adelaide Composite Toe Jogger COLOUR *" at bounding box center [784, 562] width 1568 height 703
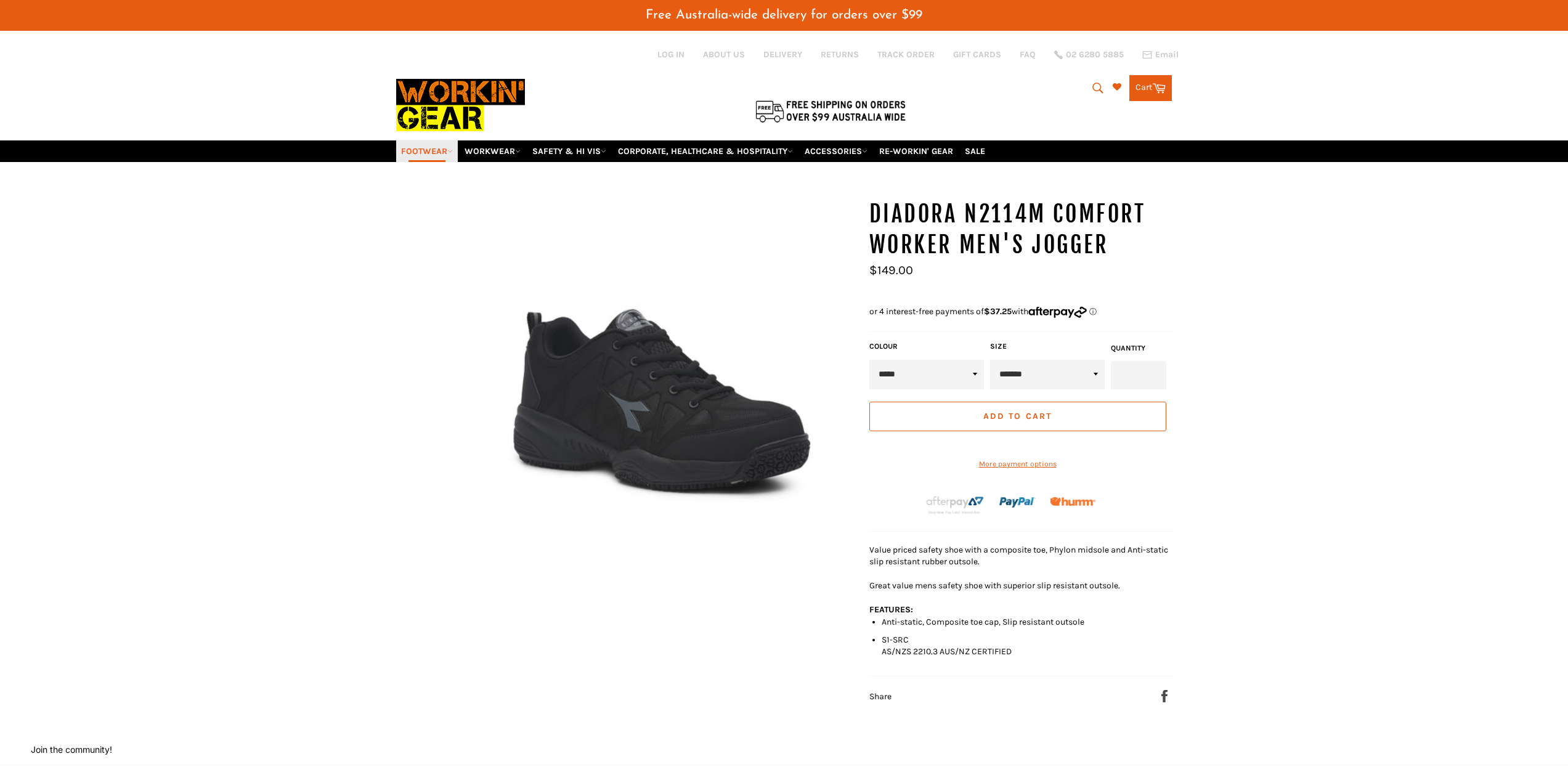
click at [430, 150] on link "FOOTWEAR" at bounding box center [427, 151] width 62 height 22
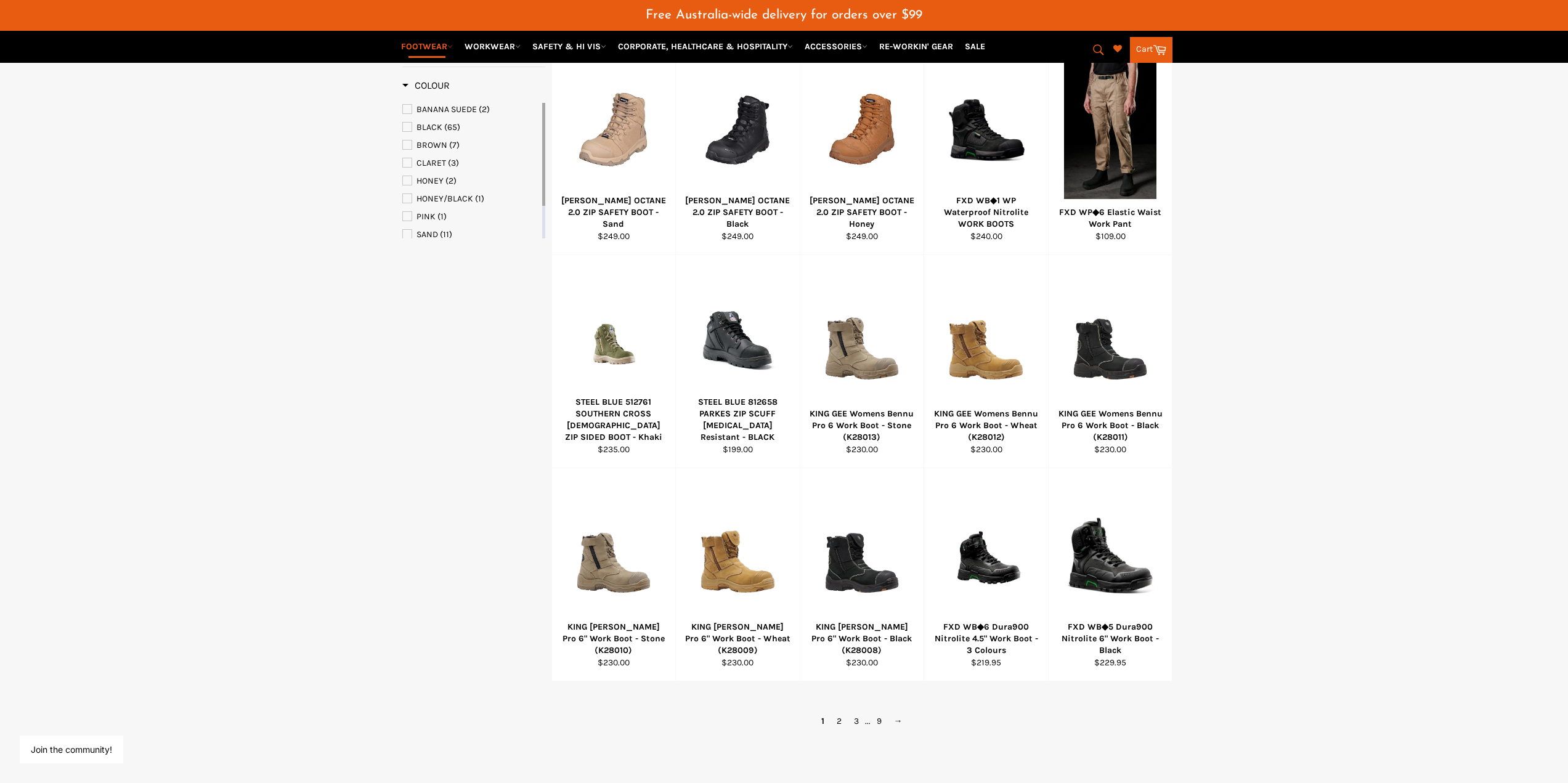
scroll to position [554, 0]
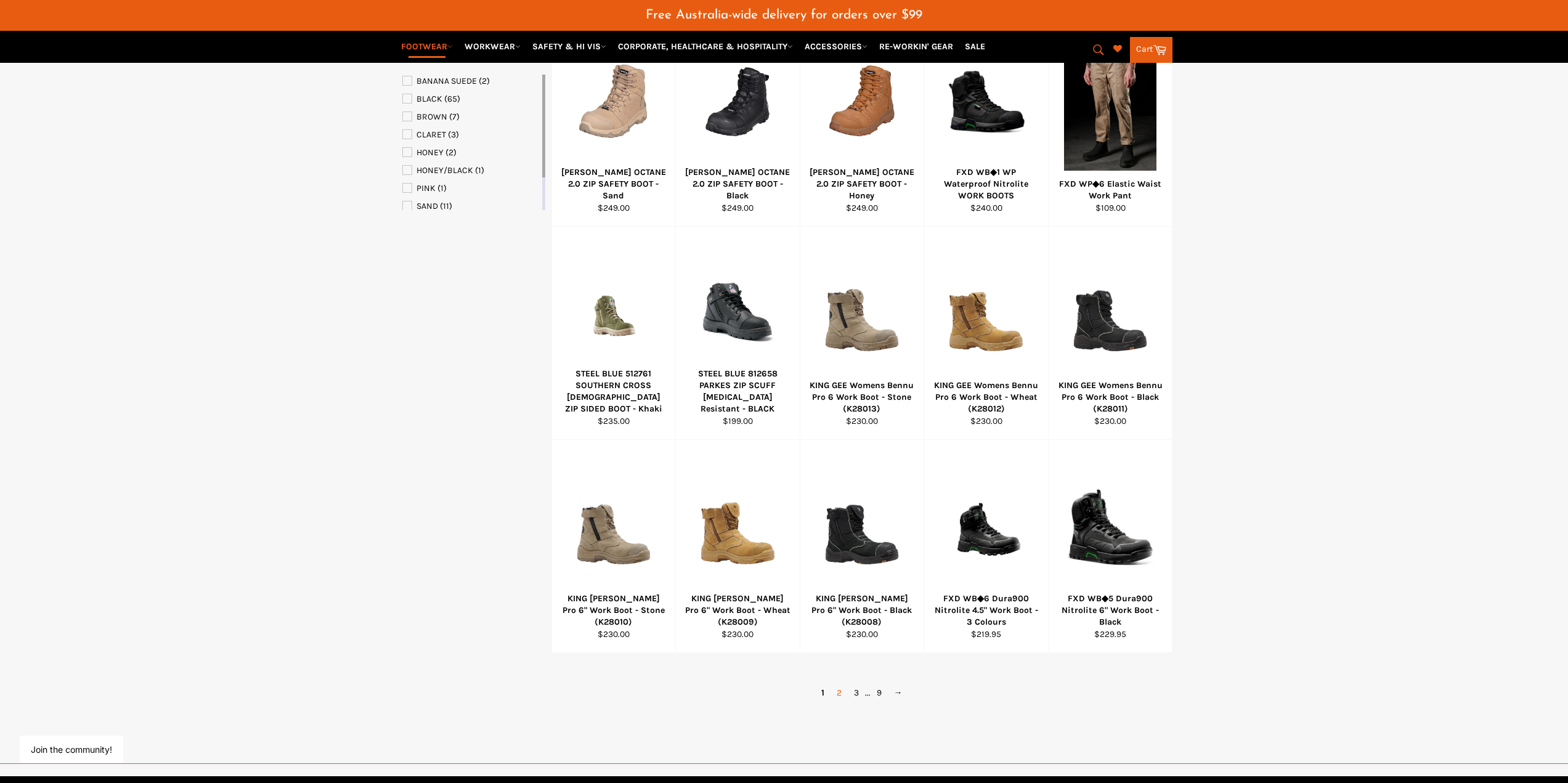
click at [837, 692] on link "2" at bounding box center [839, 692] width 17 height 18
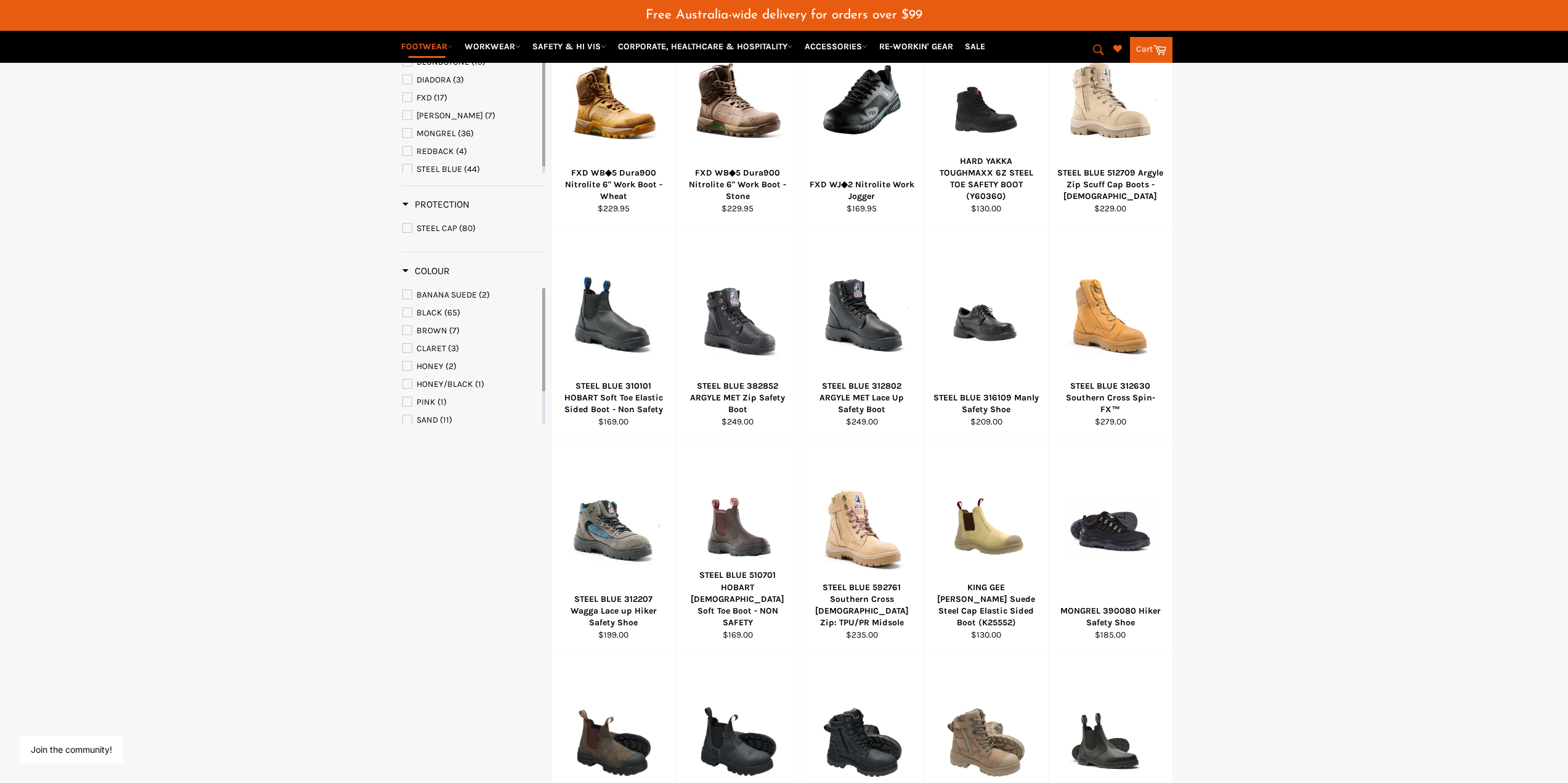
scroll to position [324, 0]
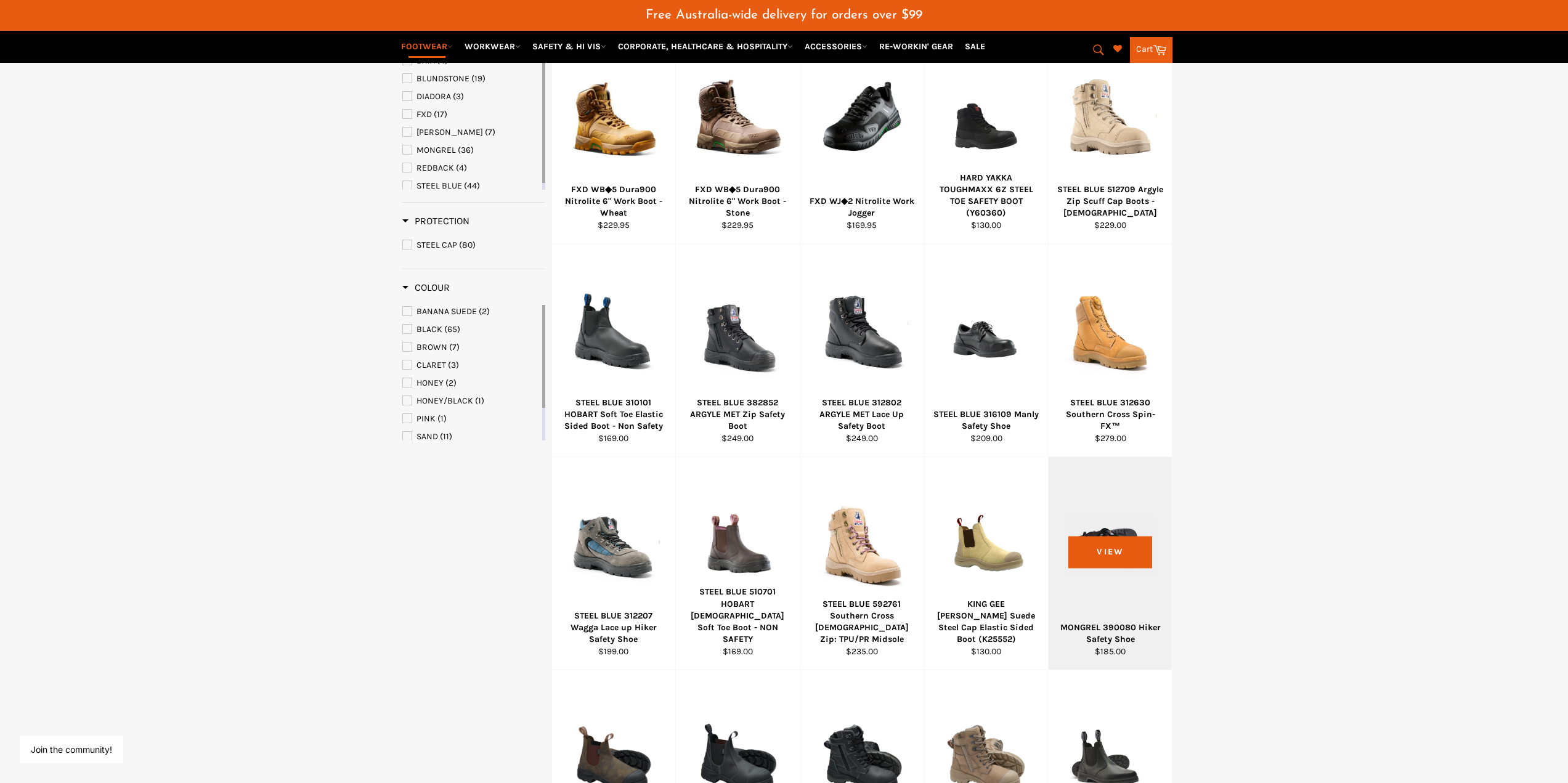
click at [1113, 569] on div at bounding box center [1110, 544] width 93 height 145
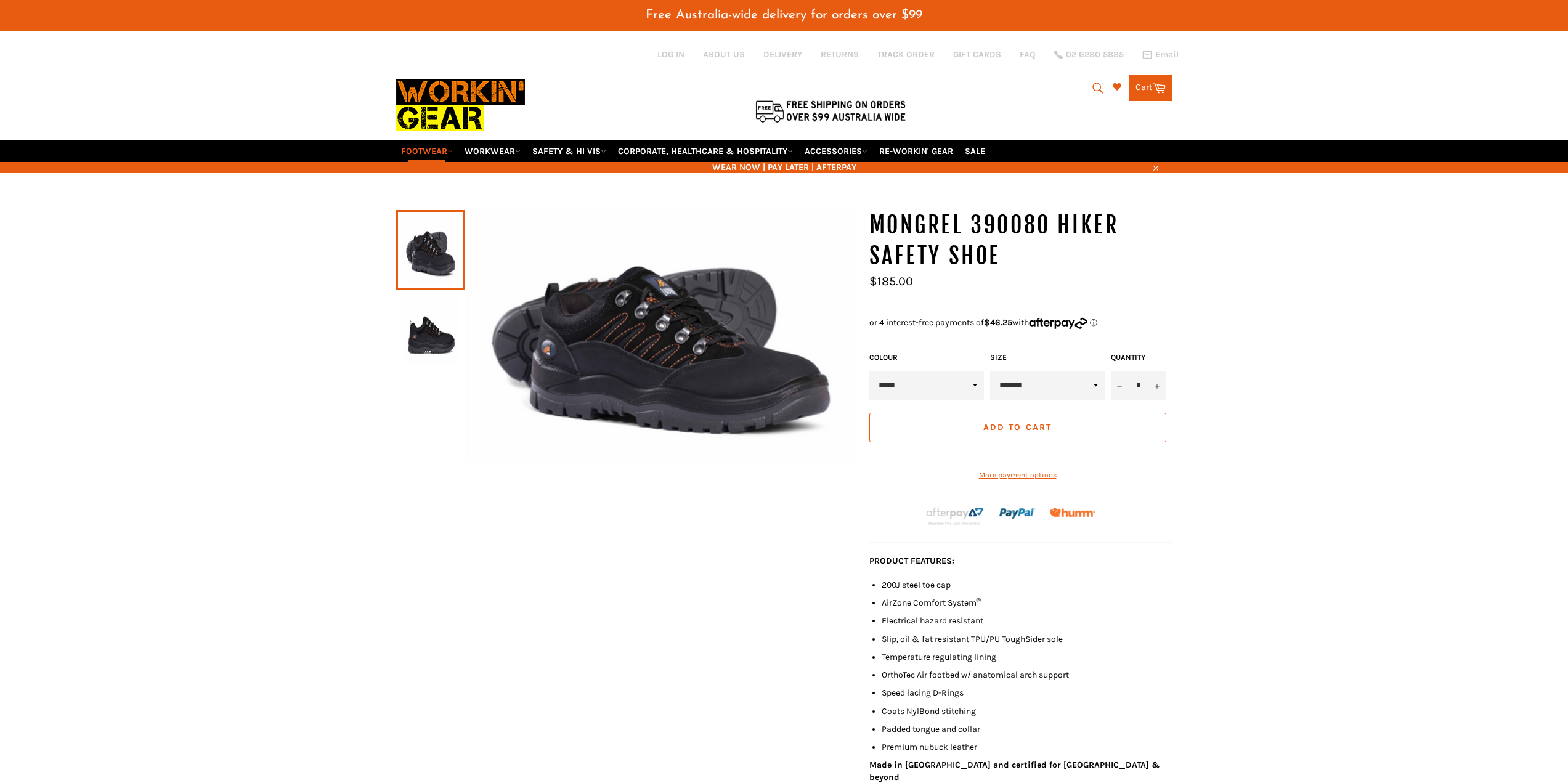
click at [690, 371] on img at bounding box center [661, 337] width 392 height 254
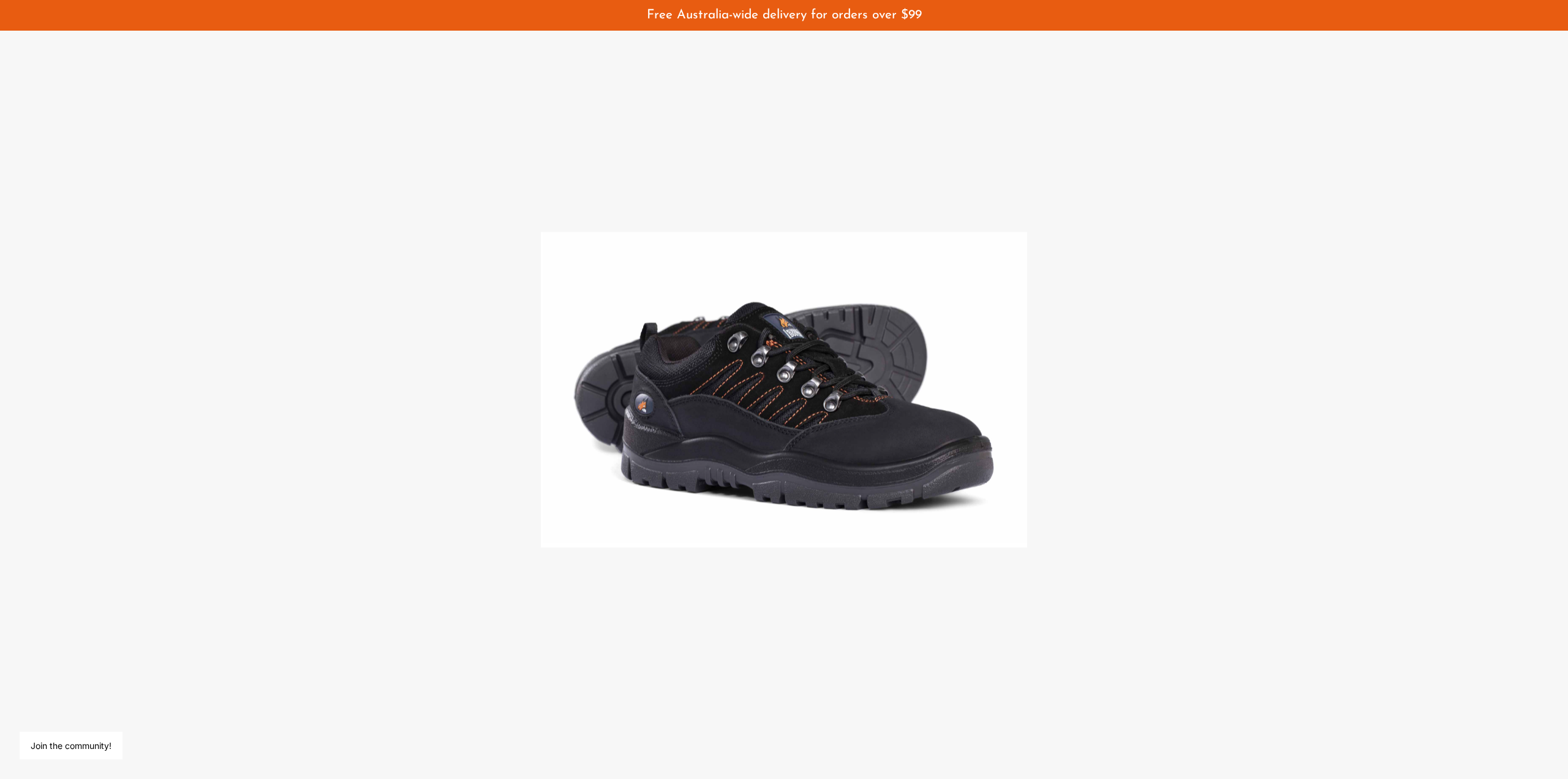
click at [768, 407] on img at bounding box center [784, 390] width 486 height 316
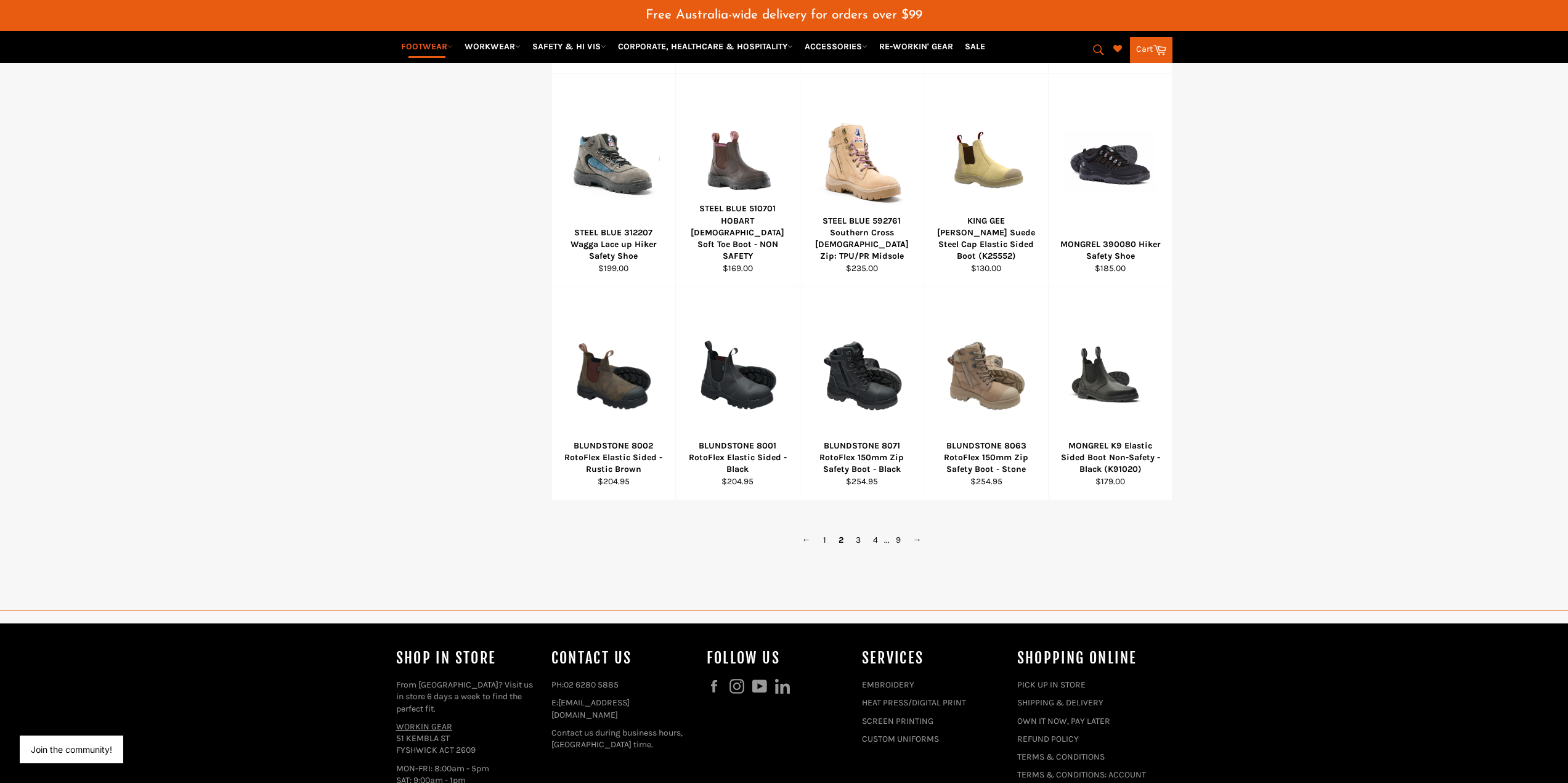
scroll to position [720, 0]
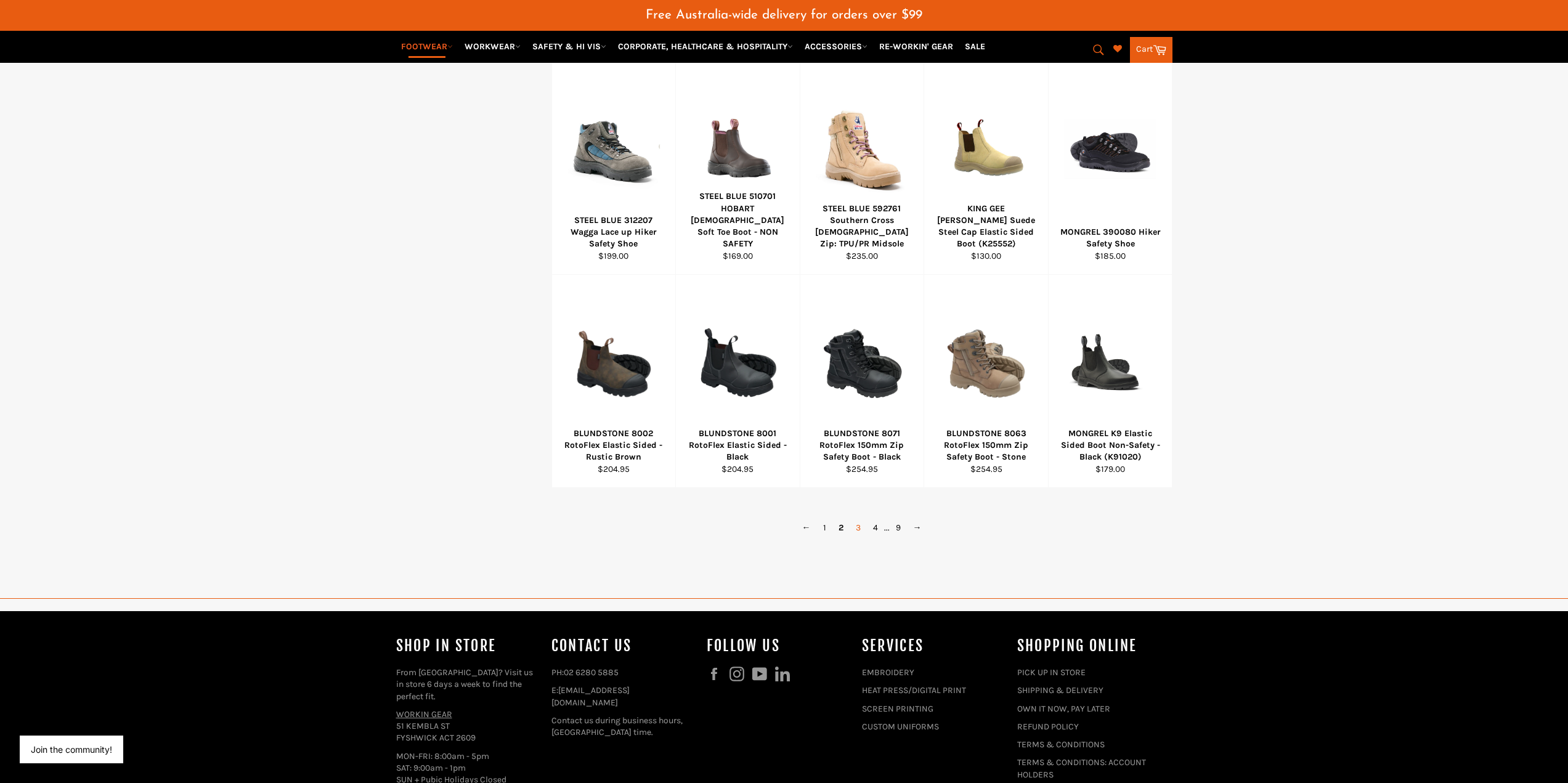
click at [858, 528] on link "3" at bounding box center [858, 527] width 17 height 18
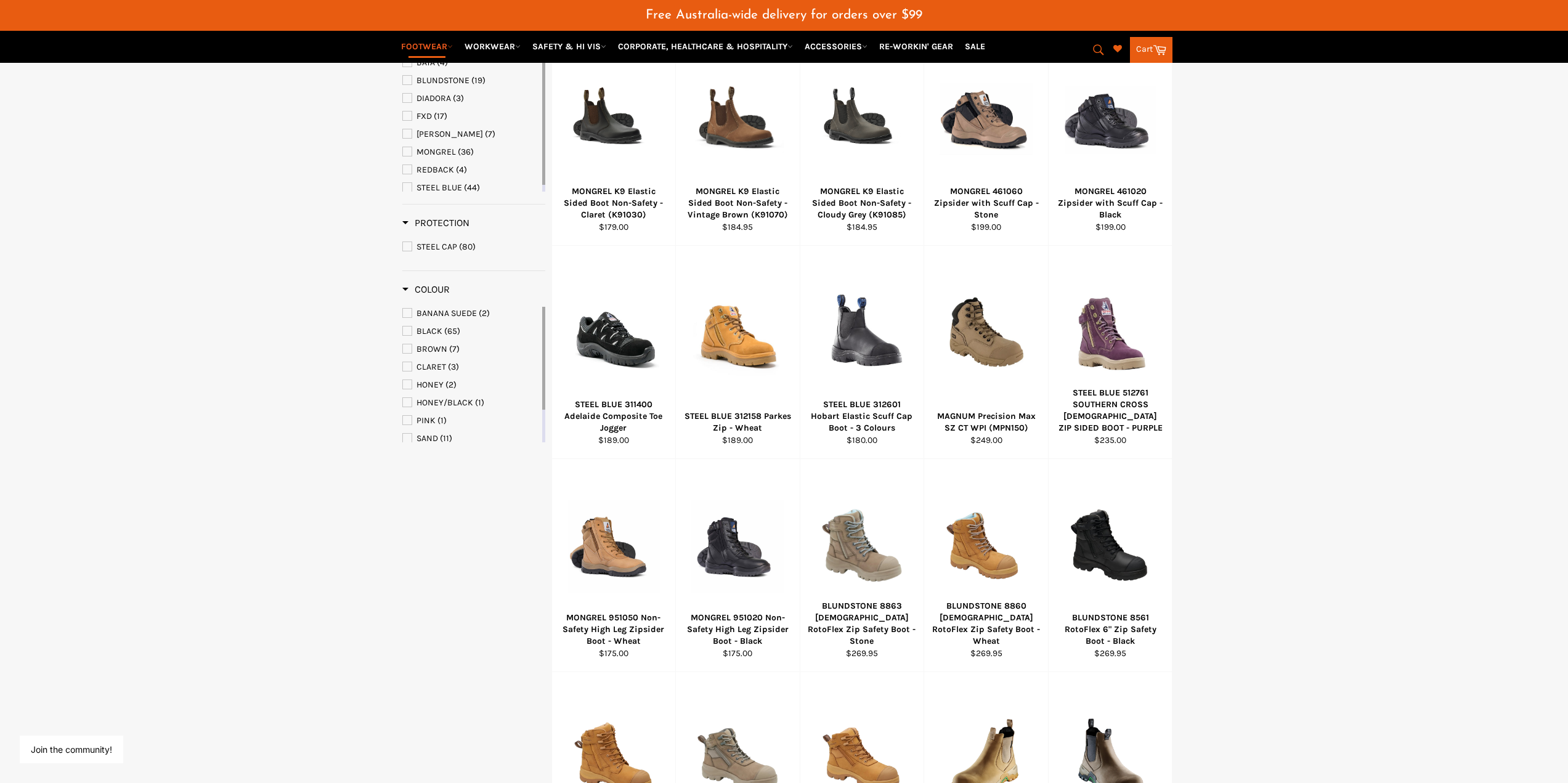
scroll to position [77, 0]
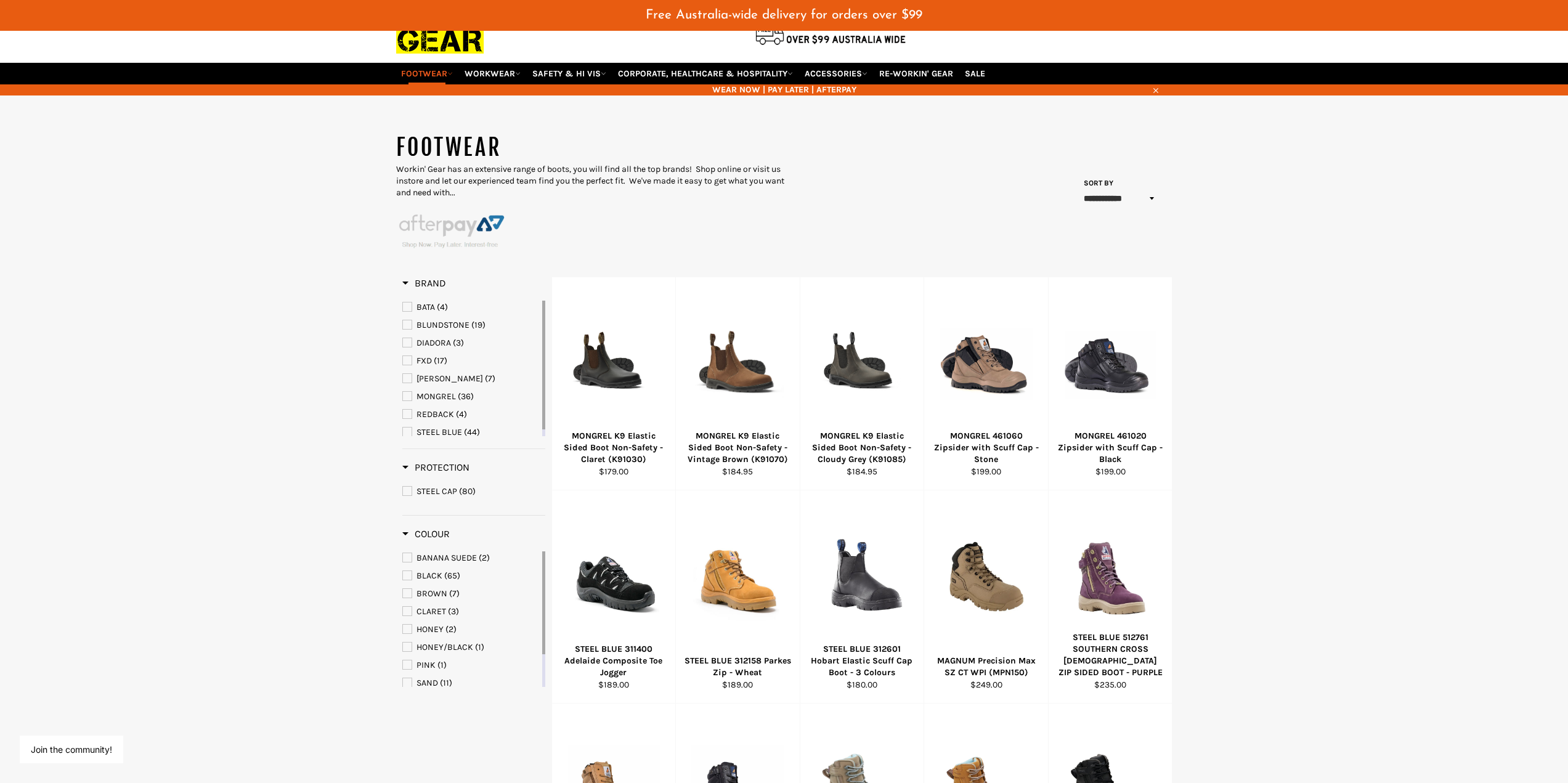
click at [406, 413] on span "REDBACK" at bounding box center [408, 414] width 9 height 9
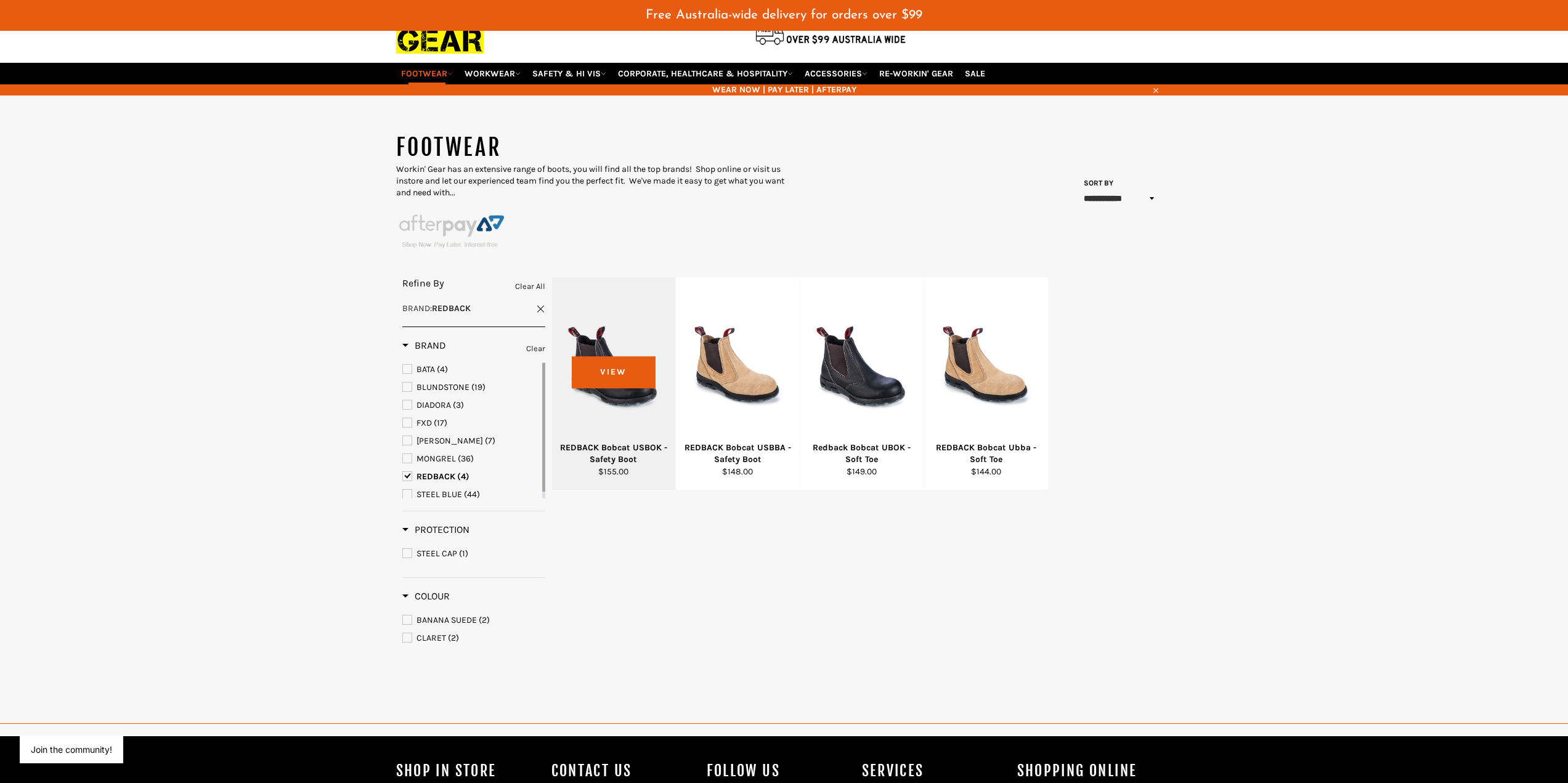
click at [613, 449] on div "REDBACK Bobcat USBOK - Safety Boot" at bounding box center [613, 454] width 109 height 24
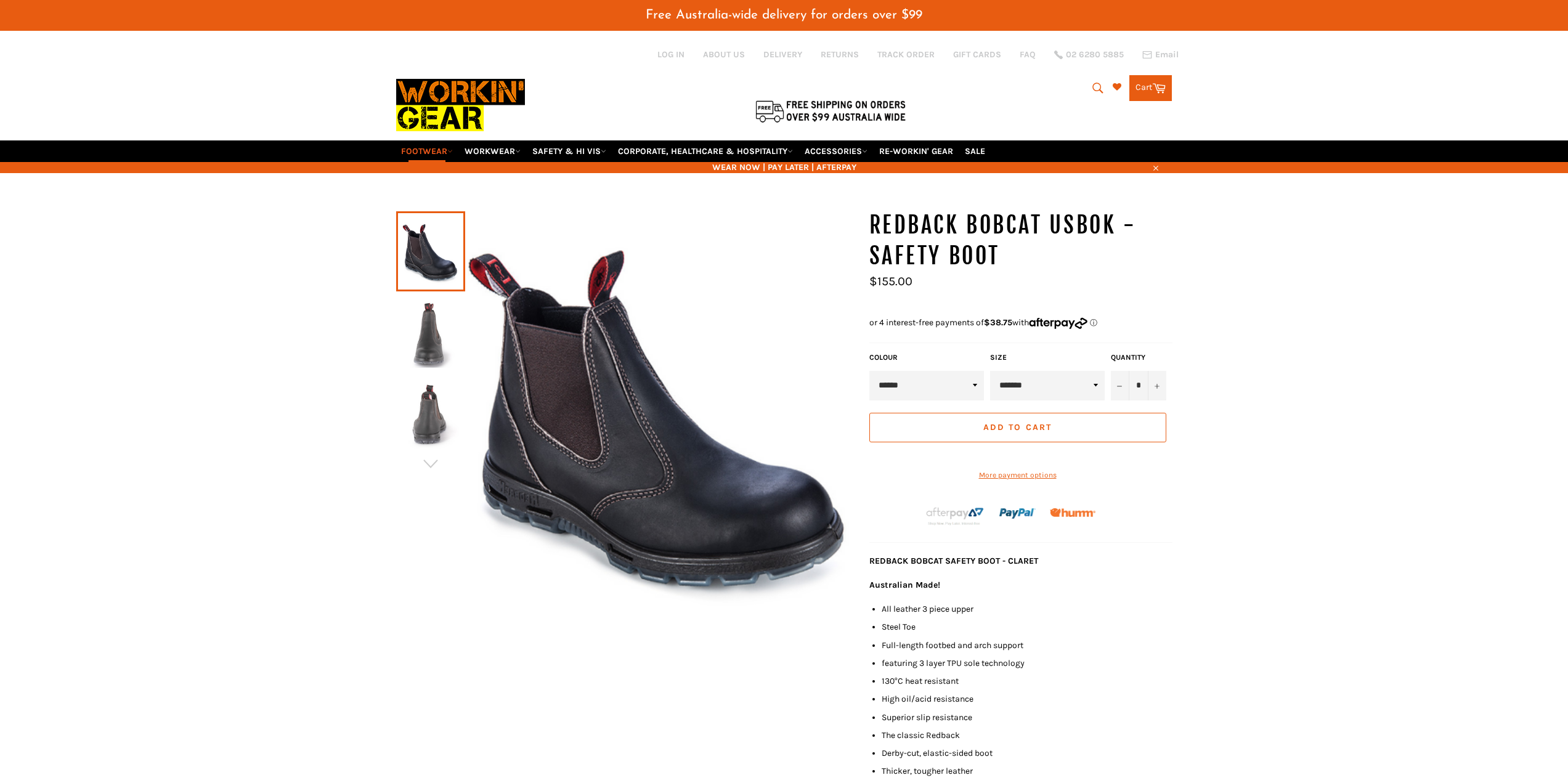
scroll to position [62, 0]
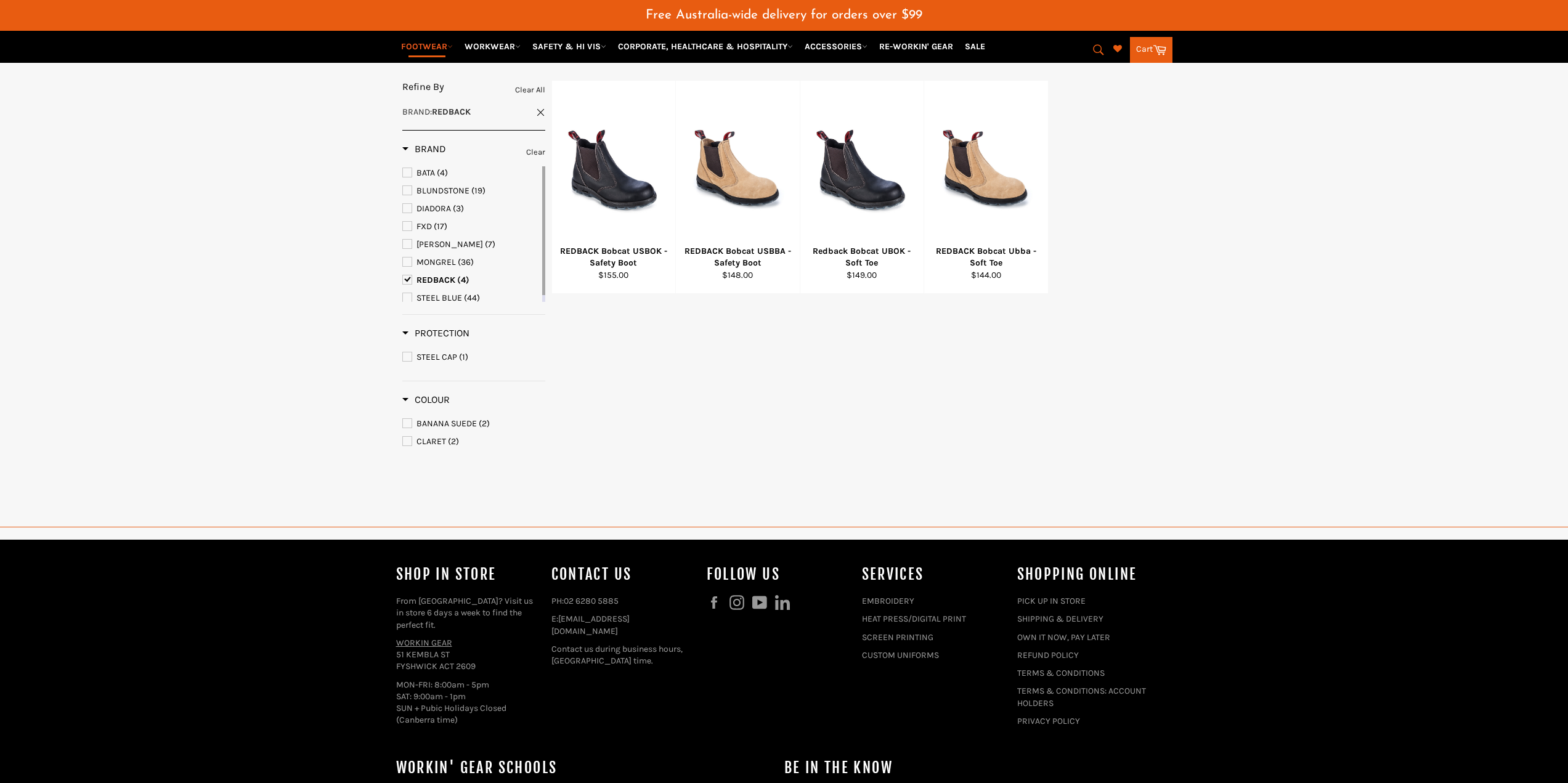
scroll to position [170, 0]
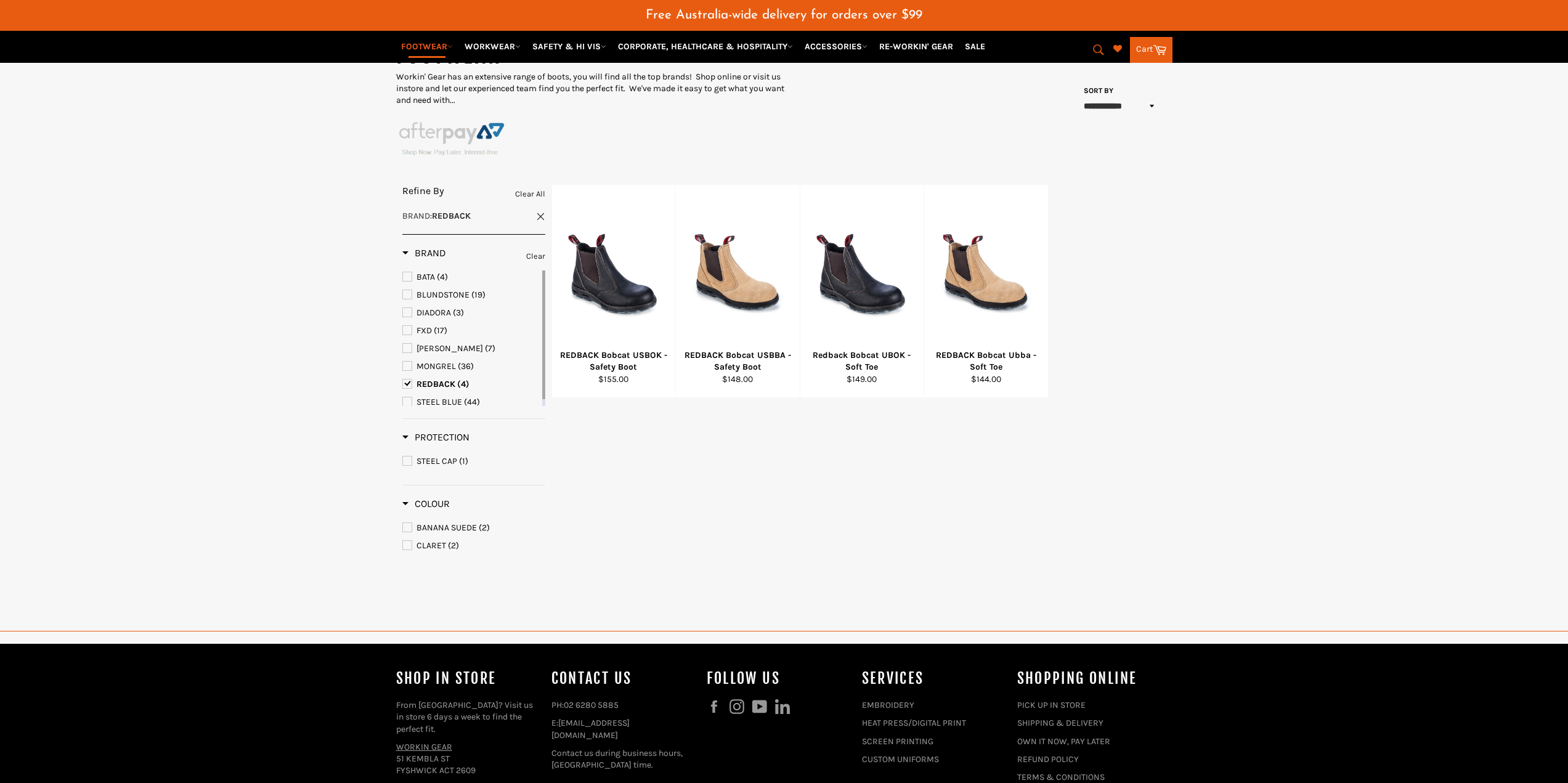
click at [407, 294] on span "BLUNDSTONE" at bounding box center [408, 294] width 9 height 9
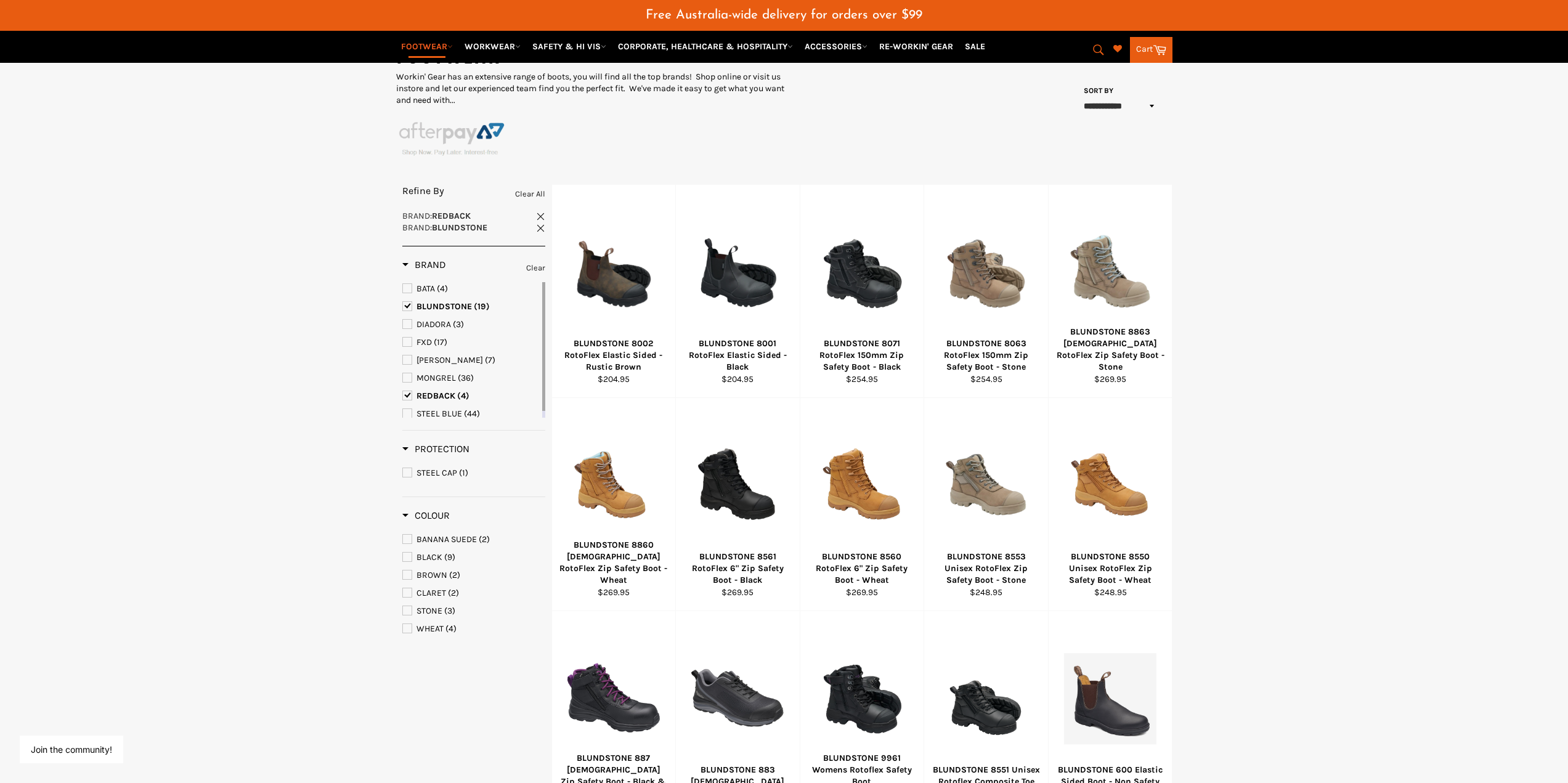
click at [408, 395] on span "REDBACK" at bounding box center [408, 395] width 9 height 9
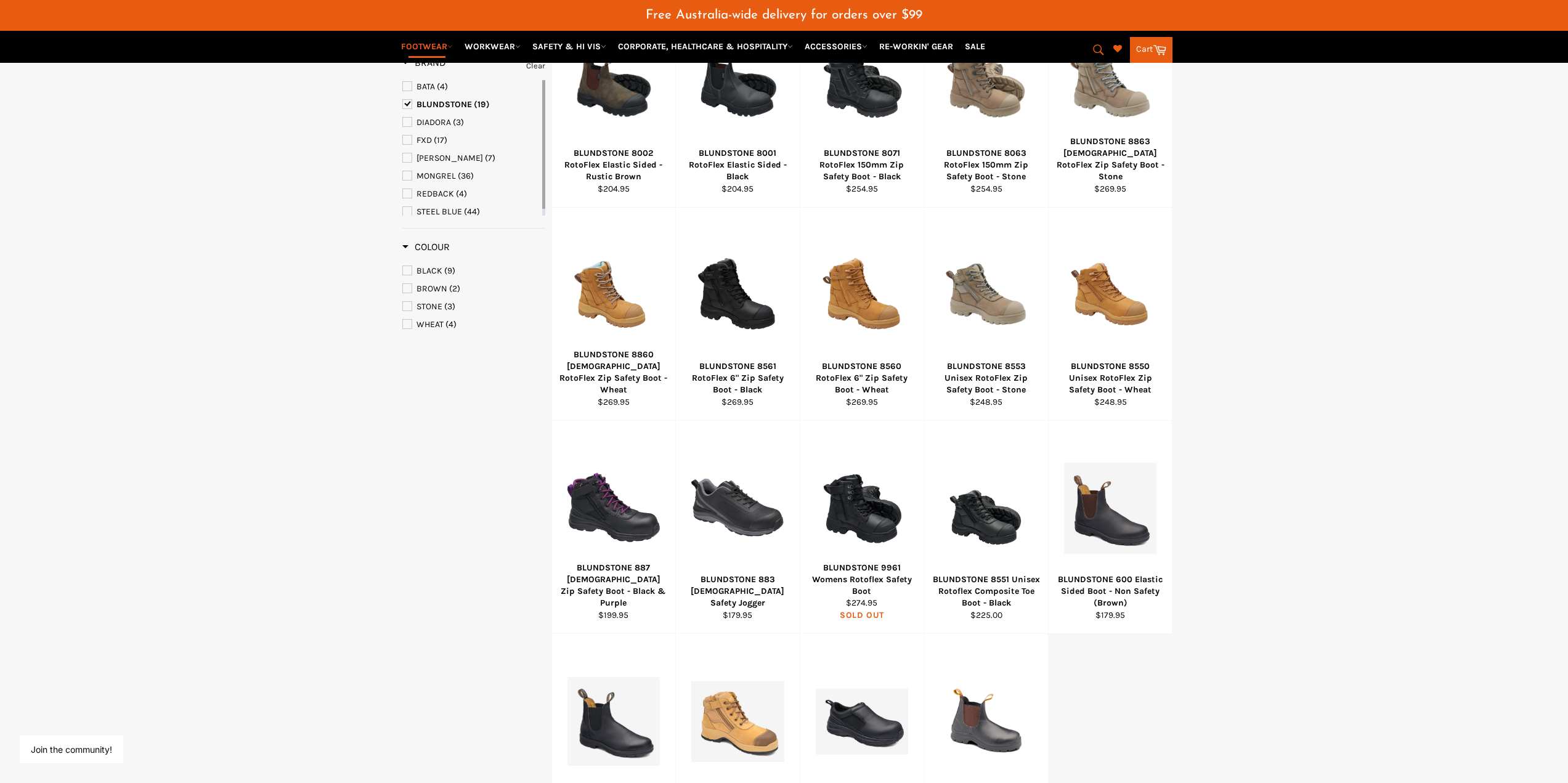
scroll to position [355, 0]
